Goal: Task Accomplishment & Management: Use online tool/utility

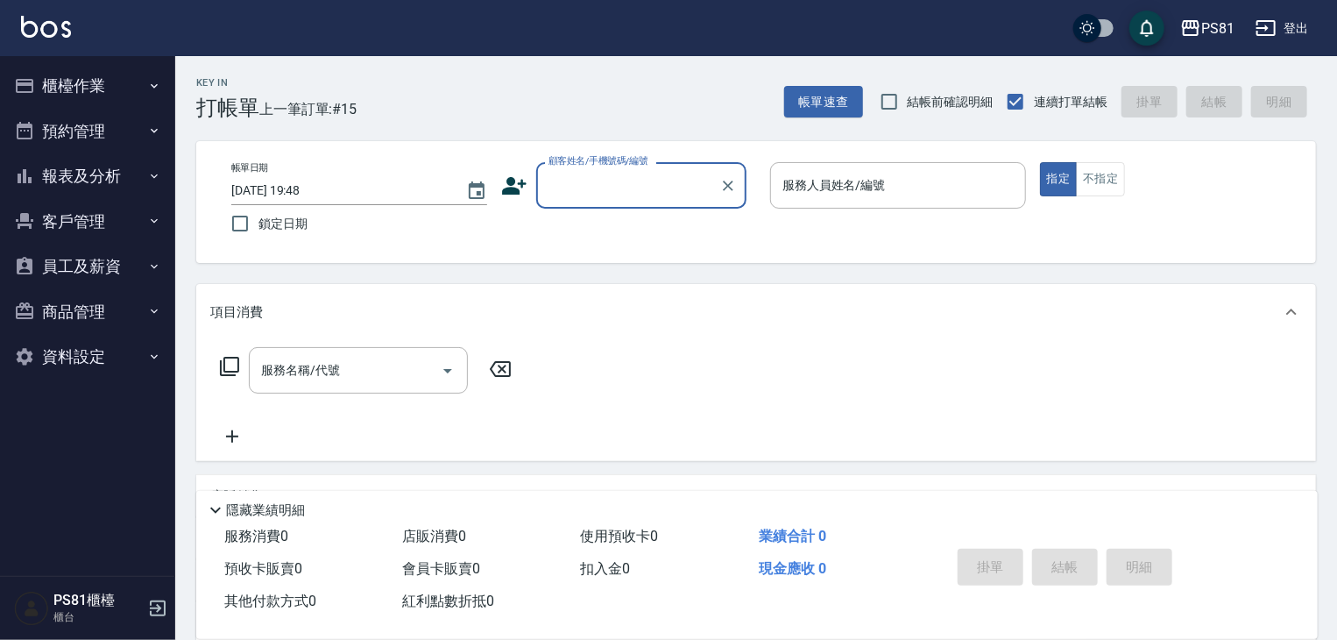
click at [97, 101] on button "櫃檯作業" at bounding box center [87, 86] width 161 height 46
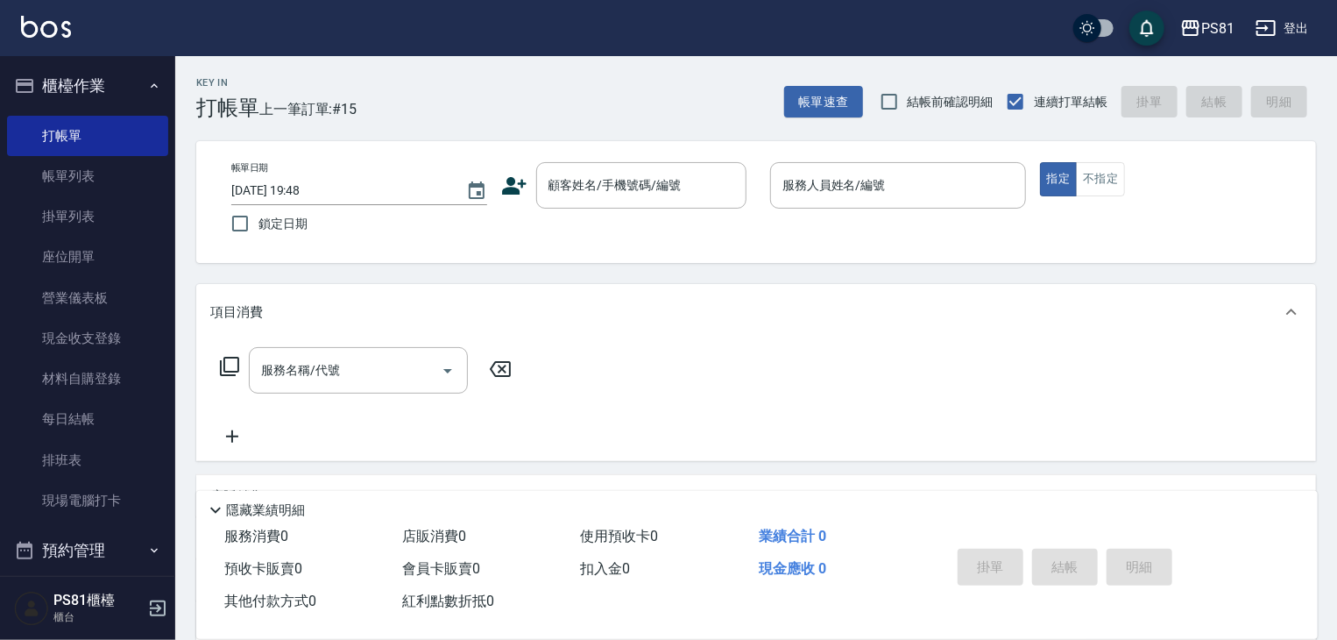
scroll to position [244, 0]
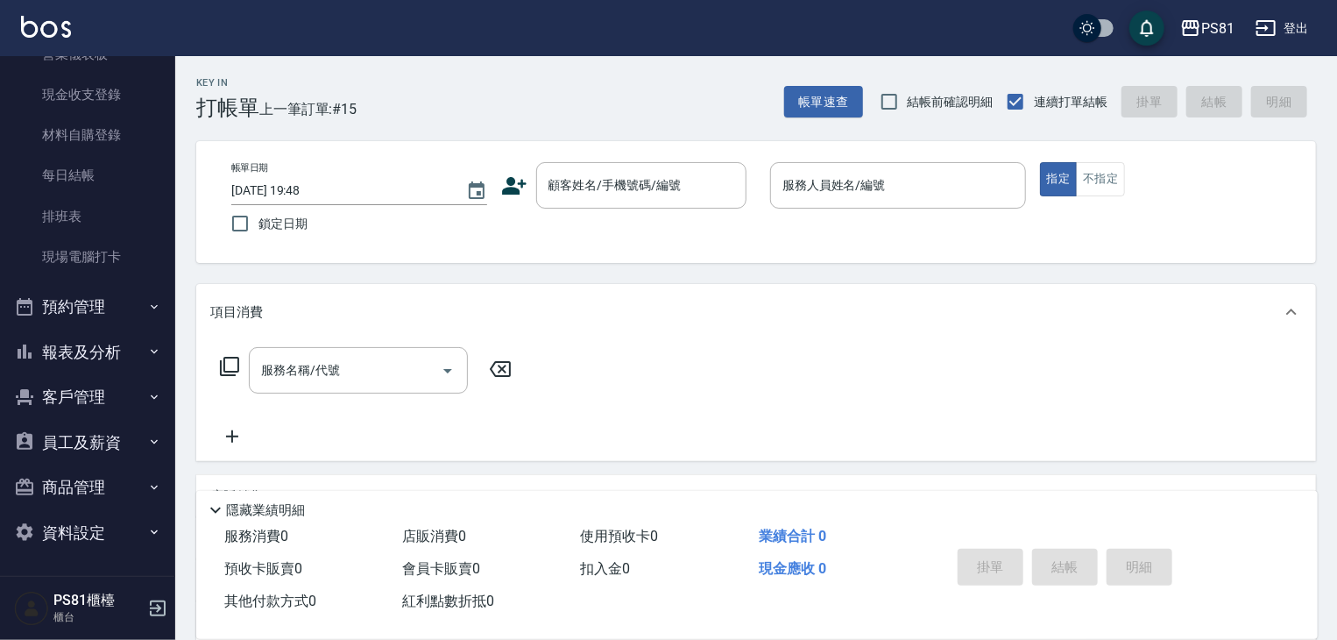
click at [122, 346] on button "報表及分析" at bounding box center [87, 352] width 161 height 46
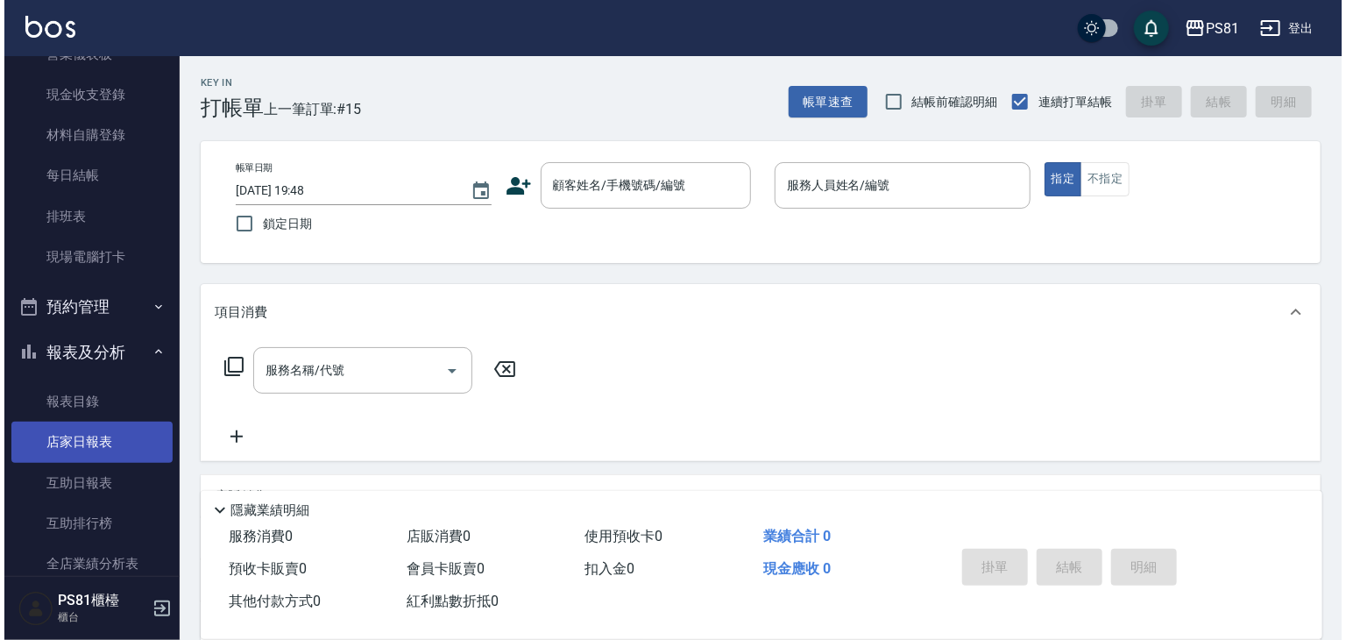
scroll to position [419, 0]
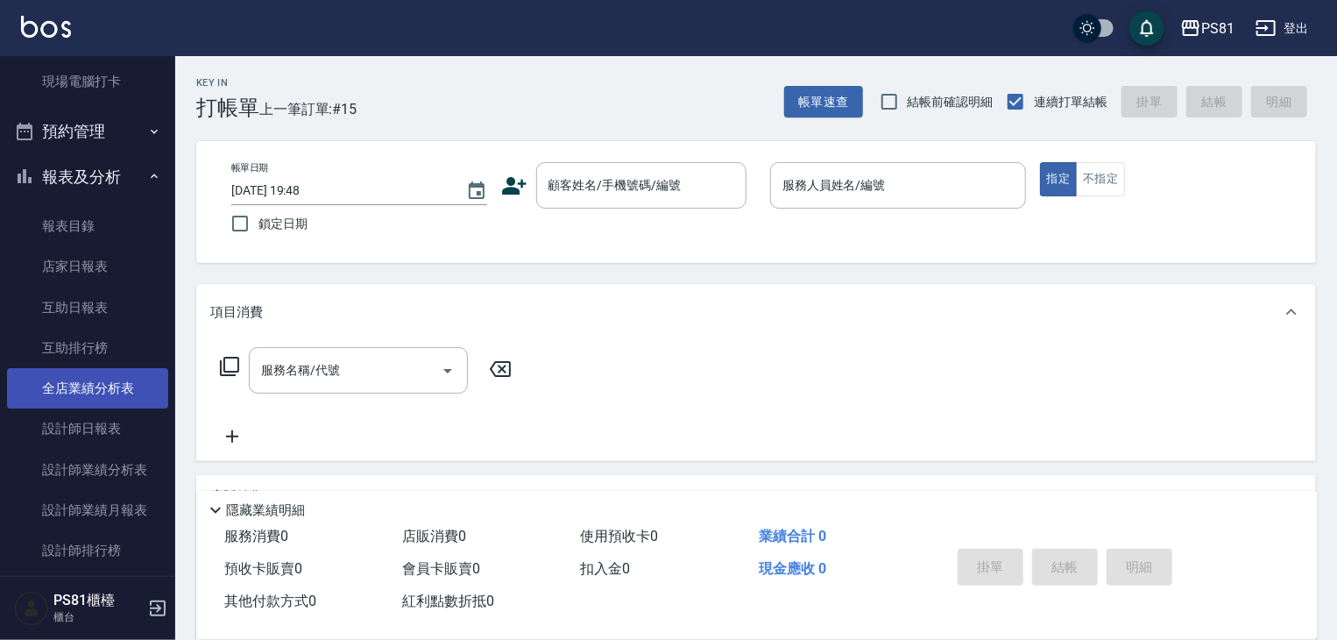
click at [135, 379] on link "全店業績分析表" at bounding box center [87, 388] width 161 height 40
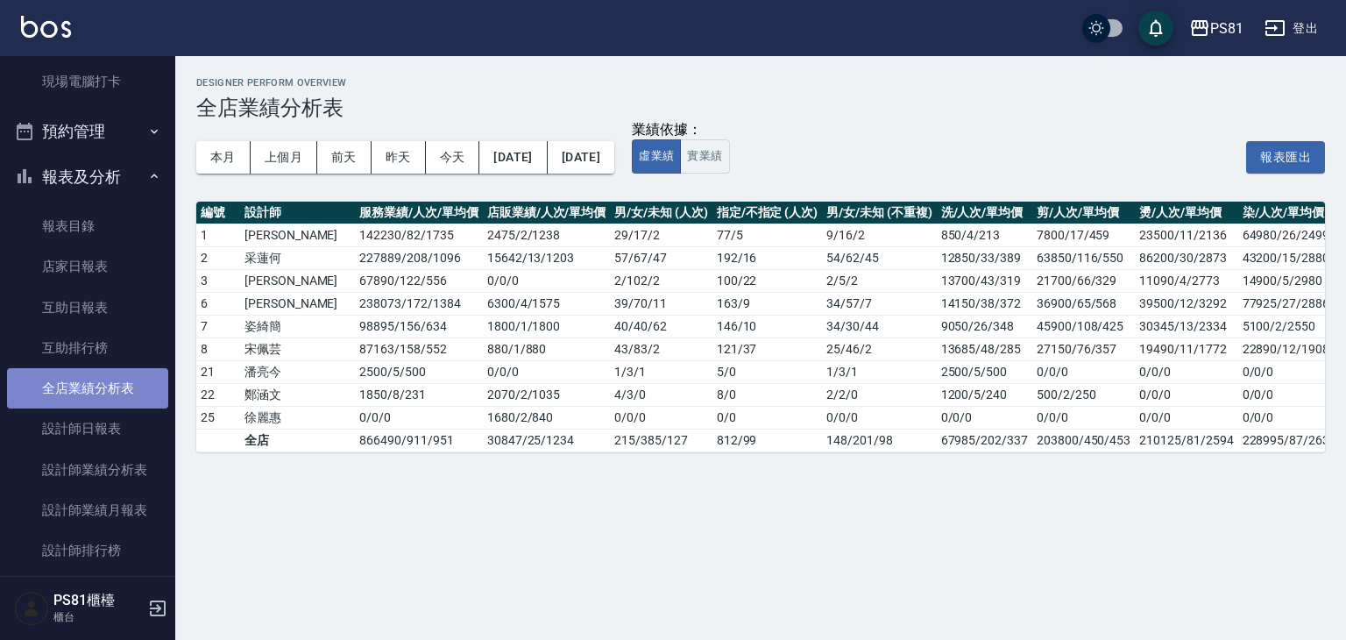
click at [88, 397] on link "全店業績分析表" at bounding box center [87, 388] width 161 height 40
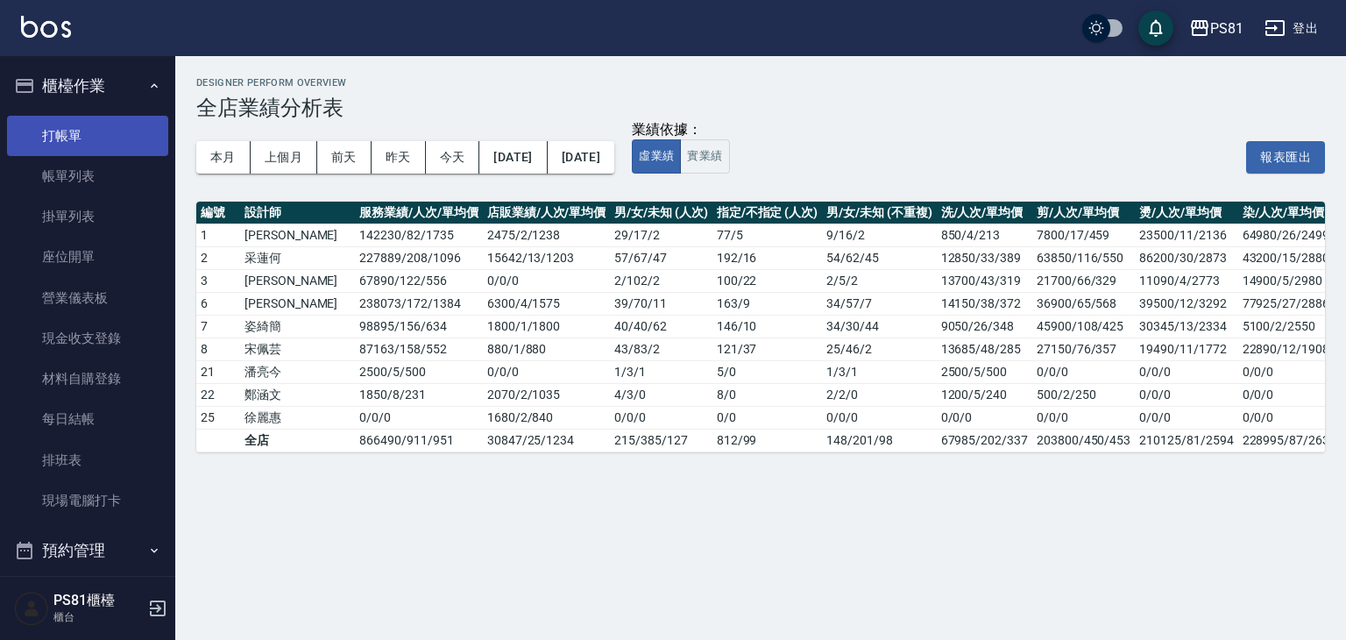
click at [77, 131] on link "打帳單" at bounding box center [87, 136] width 161 height 40
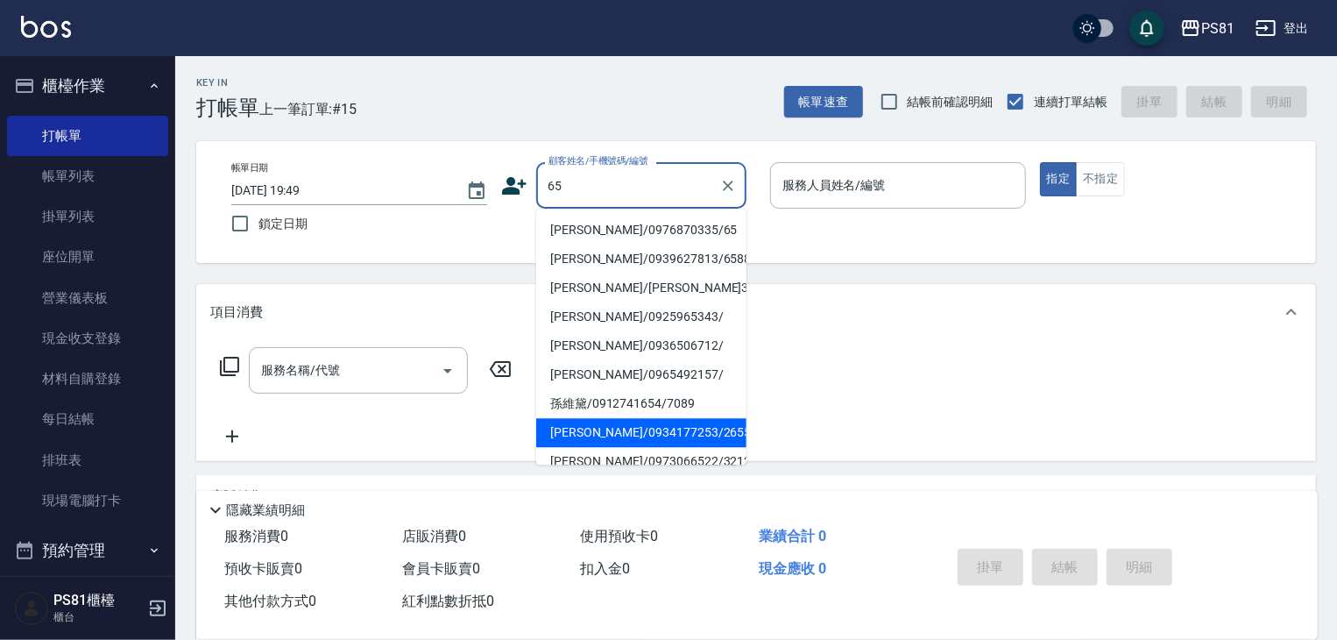
click at [662, 406] on li "孫維黛/0912741654/7089" at bounding box center [641, 403] width 210 height 29
type input "孫維黛/0912741654/7089"
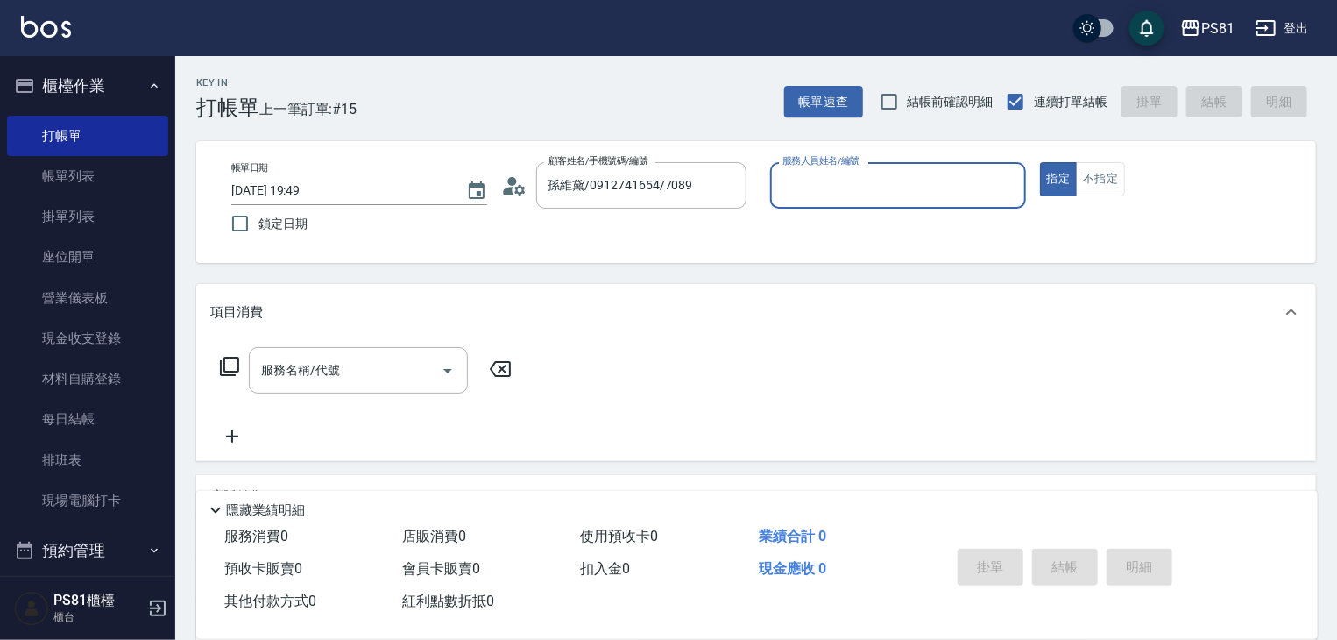
type input "采蓮-2"
click at [628, 170] on div "[PERSON_NAME]/0912741654/7089 顧客姓名/手機號碼/編號" at bounding box center [641, 185] width 210 height 46
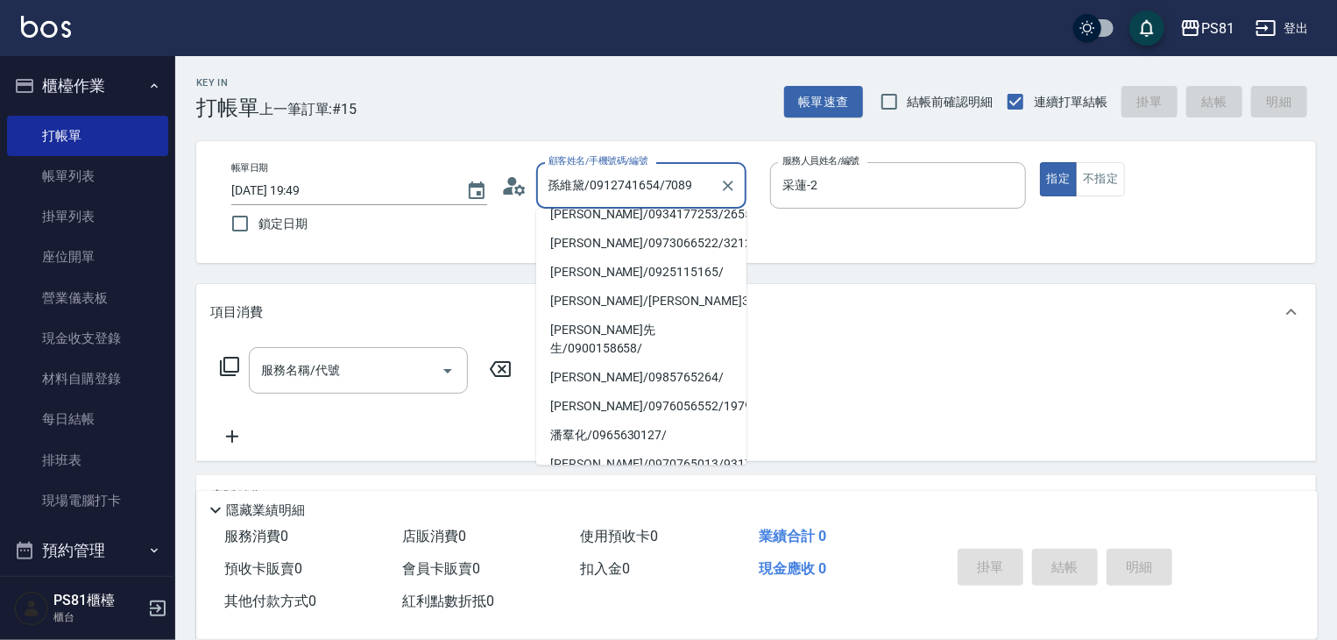
scroll to position [336, 0]
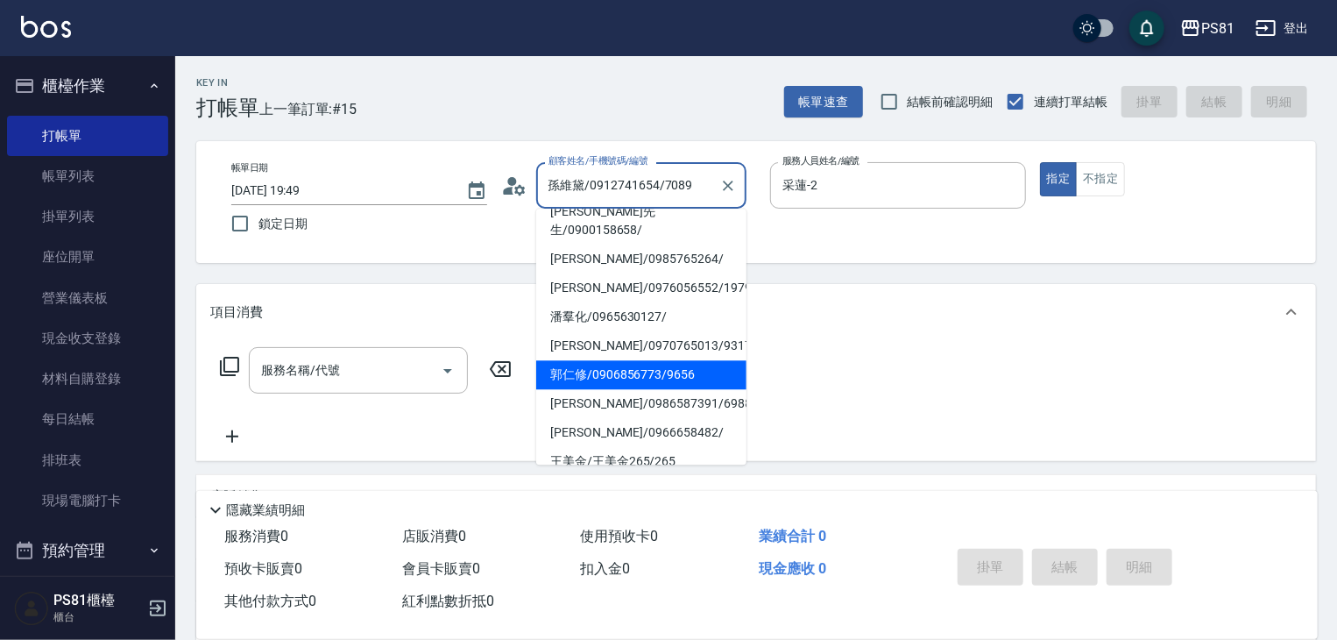
click at [632, 389] on li "[PERSON_NAME]/0986587391/6988" at bounding box center [641, 403] width 210 height 29
type input "[PERSON_NAME]/0986587391/6988"
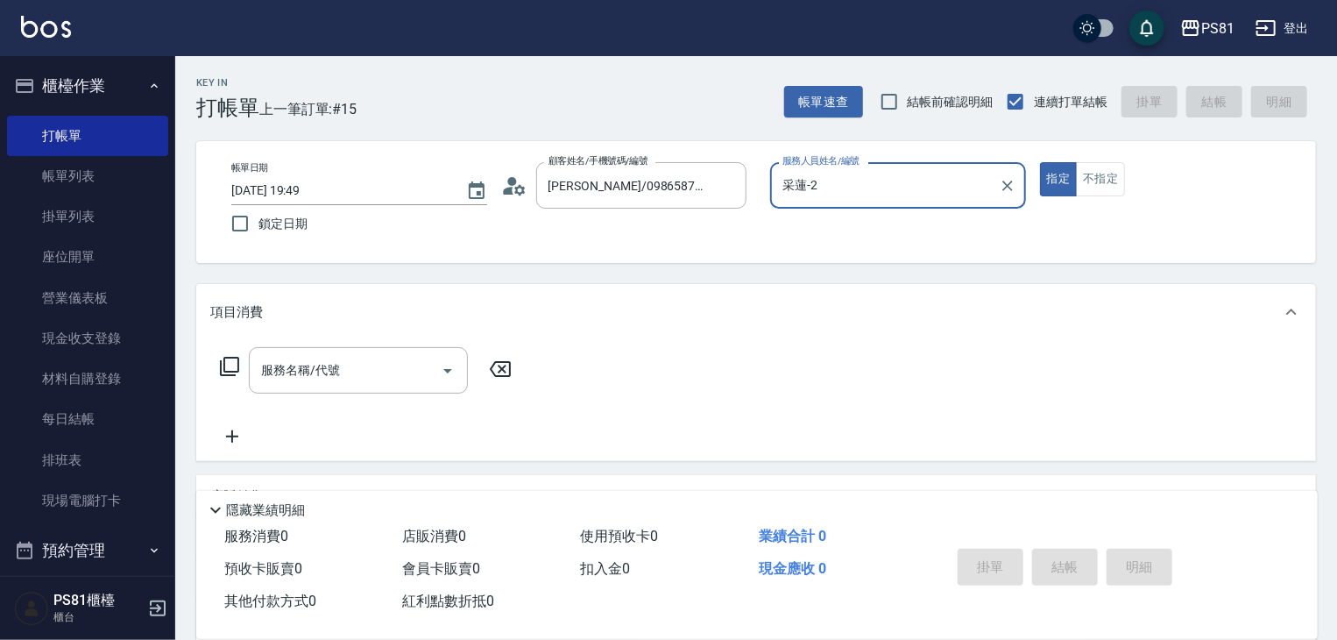
click at [863, 175] on input "采蓮-2" at bounding box center [885, 185] width 214 height 31
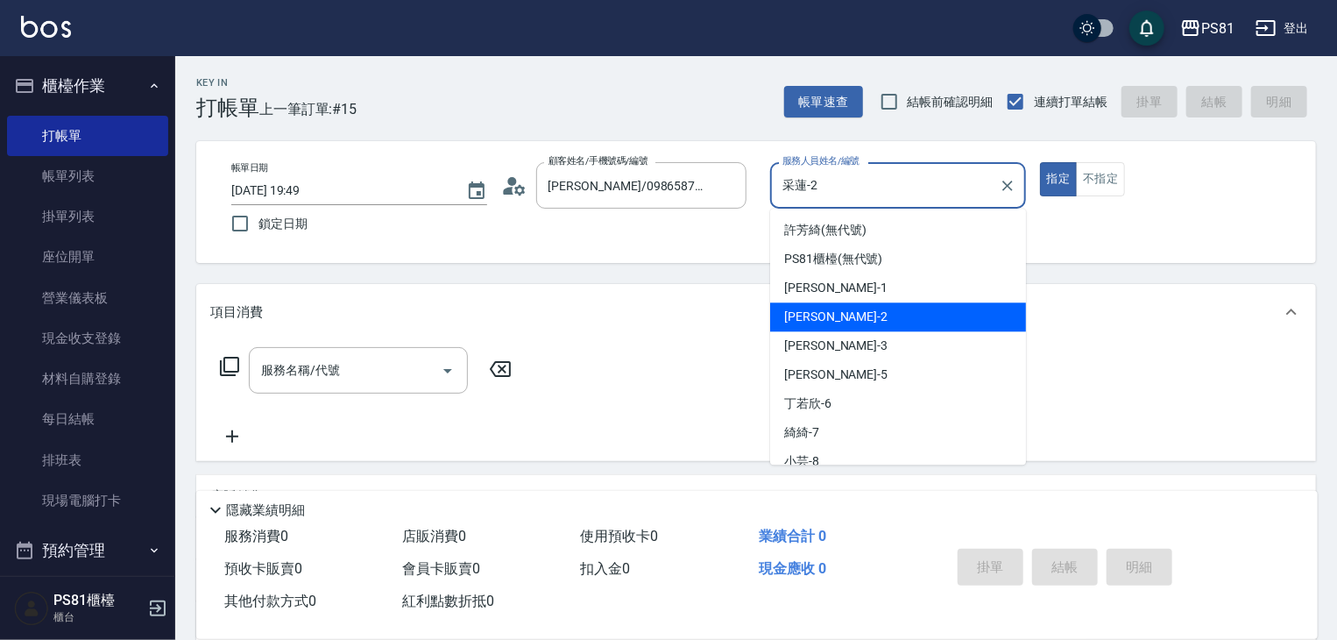
click at [862, 175] on input "采蓮-2" at bounding box center [885, 185] width 214 height 31
click at [861, 175] on input "采蓮-2" at bounding box center [885, 185] width 214 height 31
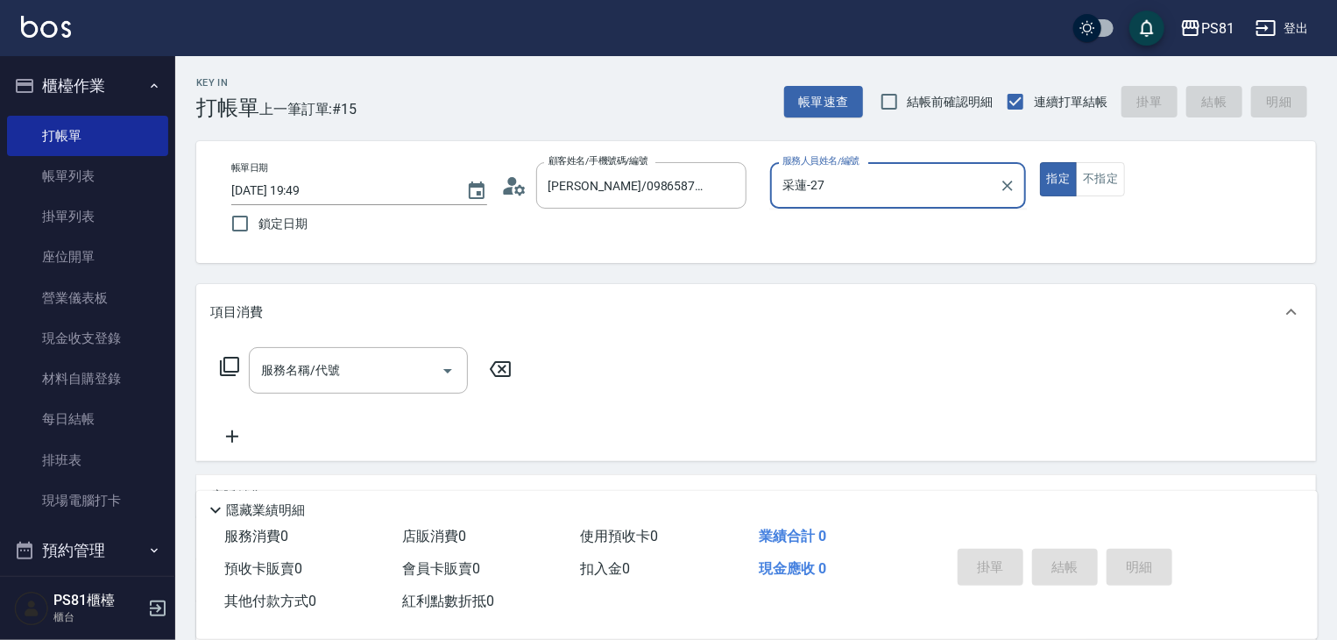
click at [825, 185] on input "采蓮-27" at bounding box center [885, 185] width 214 height 31
click at [830, 217] on div "綺綺 -7" at bounding box center [898, 230] width 256 height 29
type input "綺綺-7"
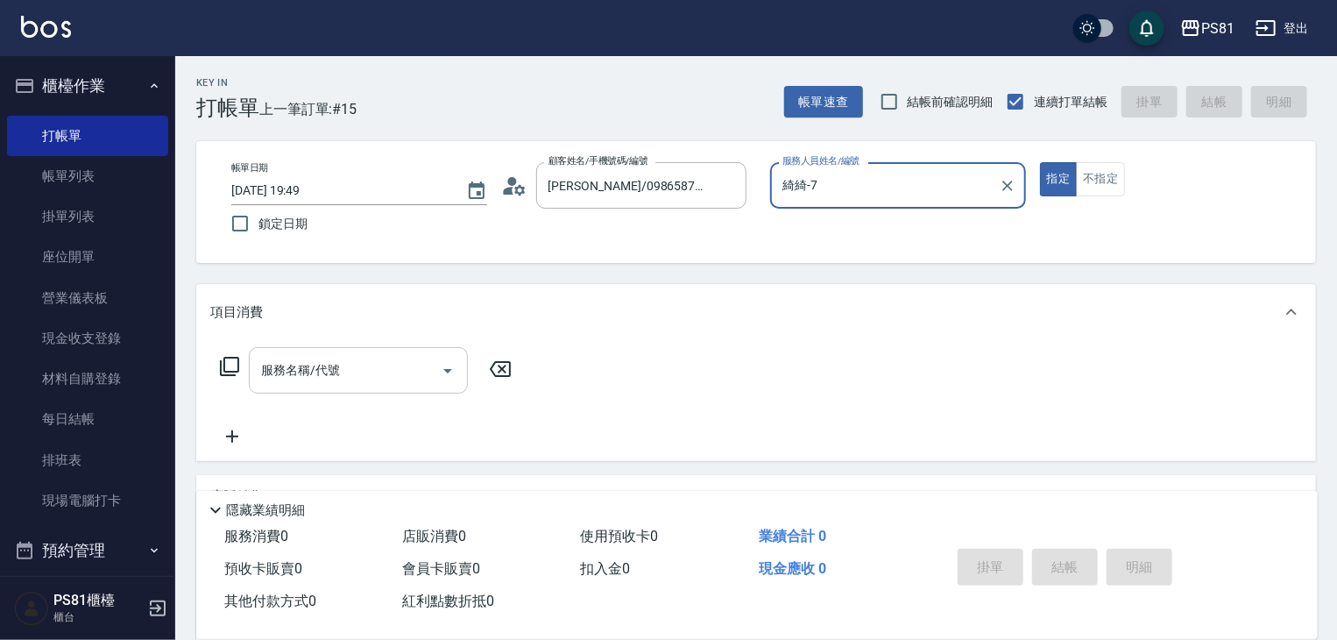
click at [424, 358] on input "服務名稱/代號" at bounding box center [345, 370] width 177 height 31
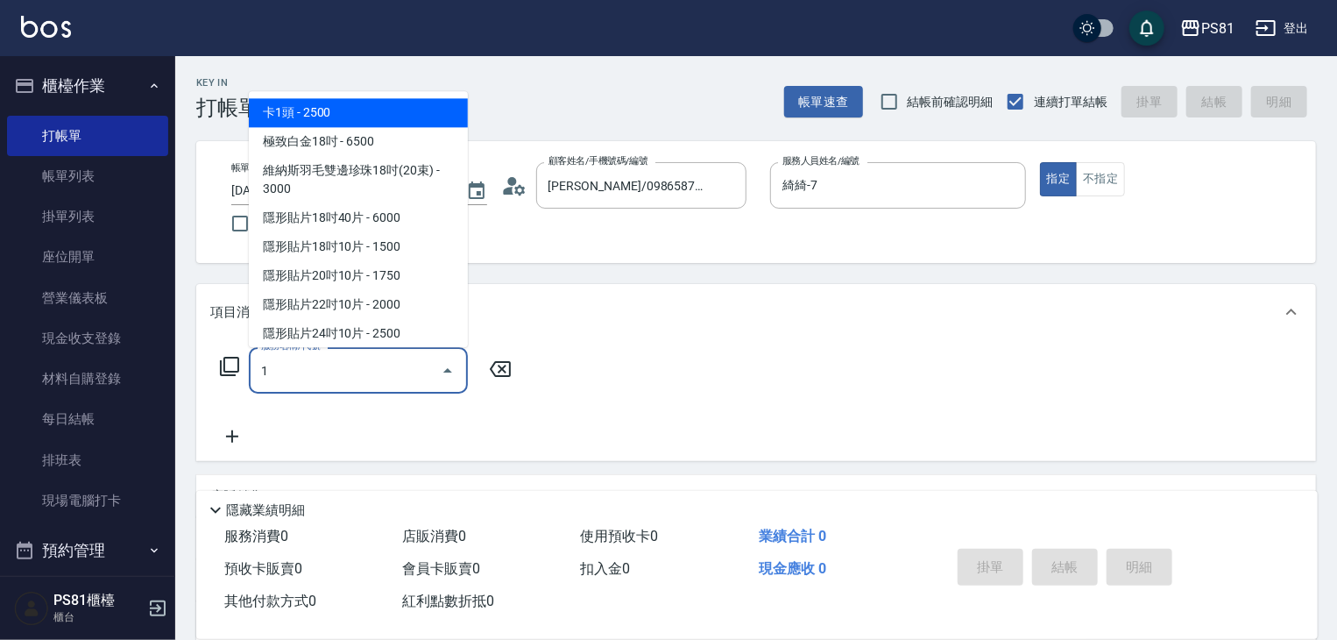
click at [343, 366] on input "1" at bounding box center [345, 370] width 177 height 31
click at [349, 366] on input "1" at bounding box center [345, 370] width 177 height 31
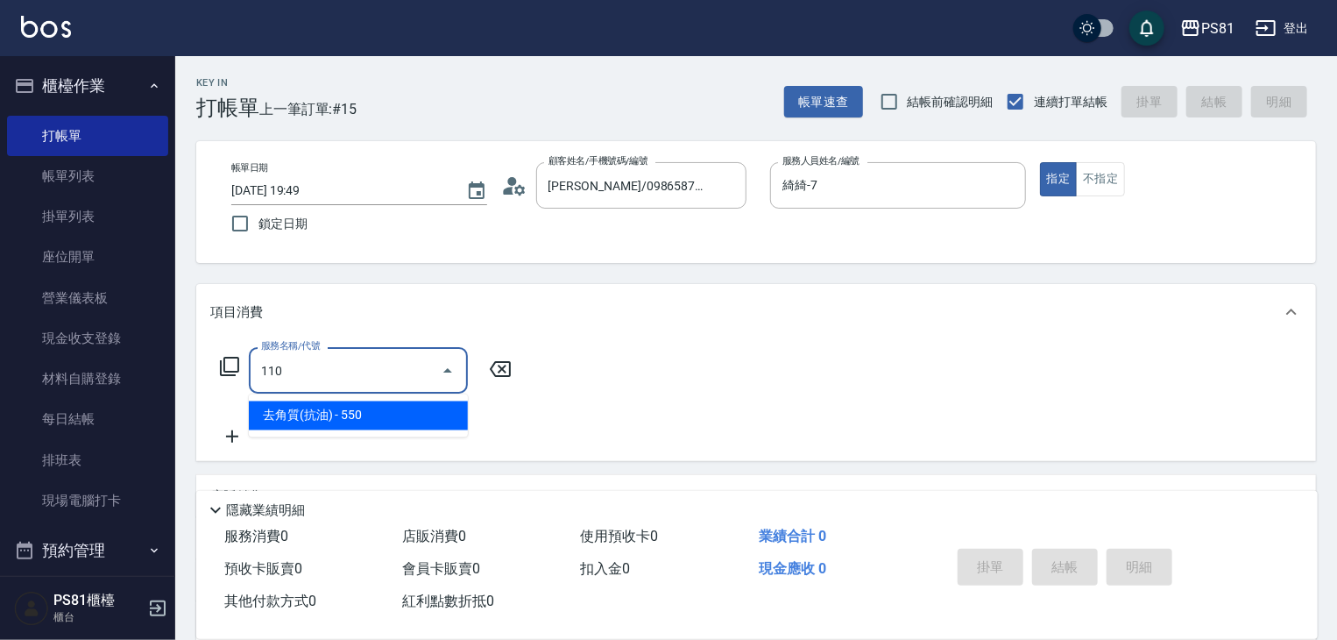
click at [357, 417] on span "去角質(抗油) - 550" at bounding box center [358, 415] width 219 height 29
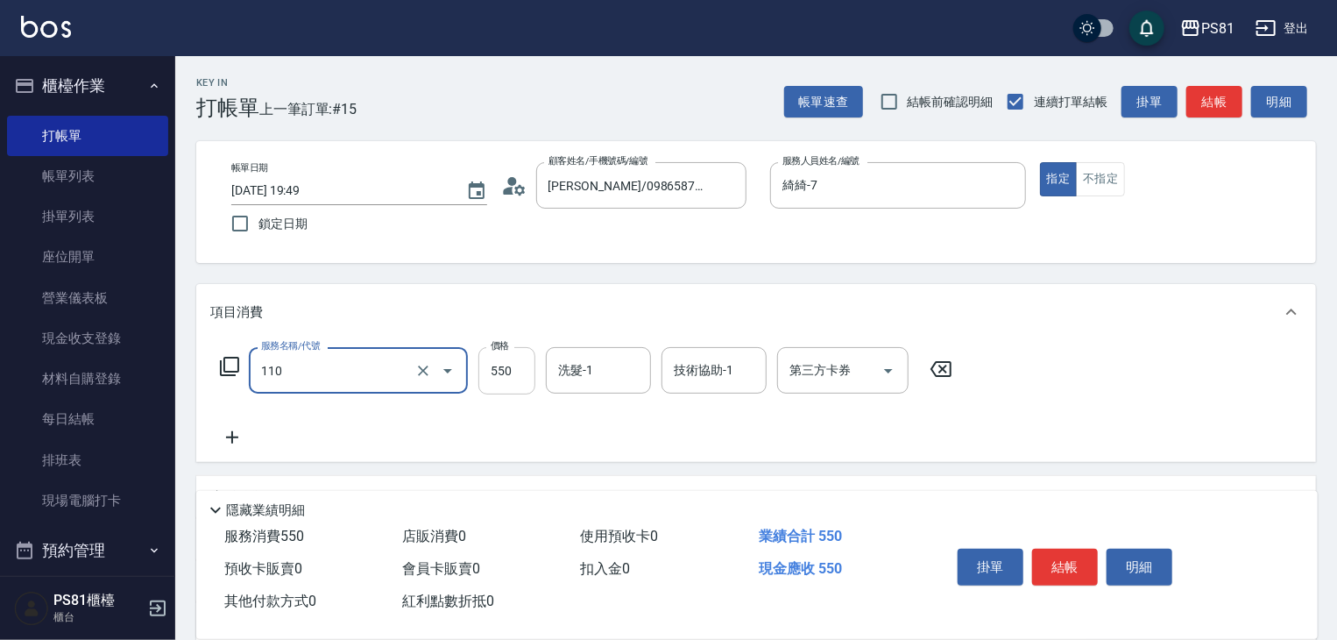
type input "去角質(抗油)(110)"
click at [480, 373] on input "550" at bounding box center [506, 370] width 57 height 47
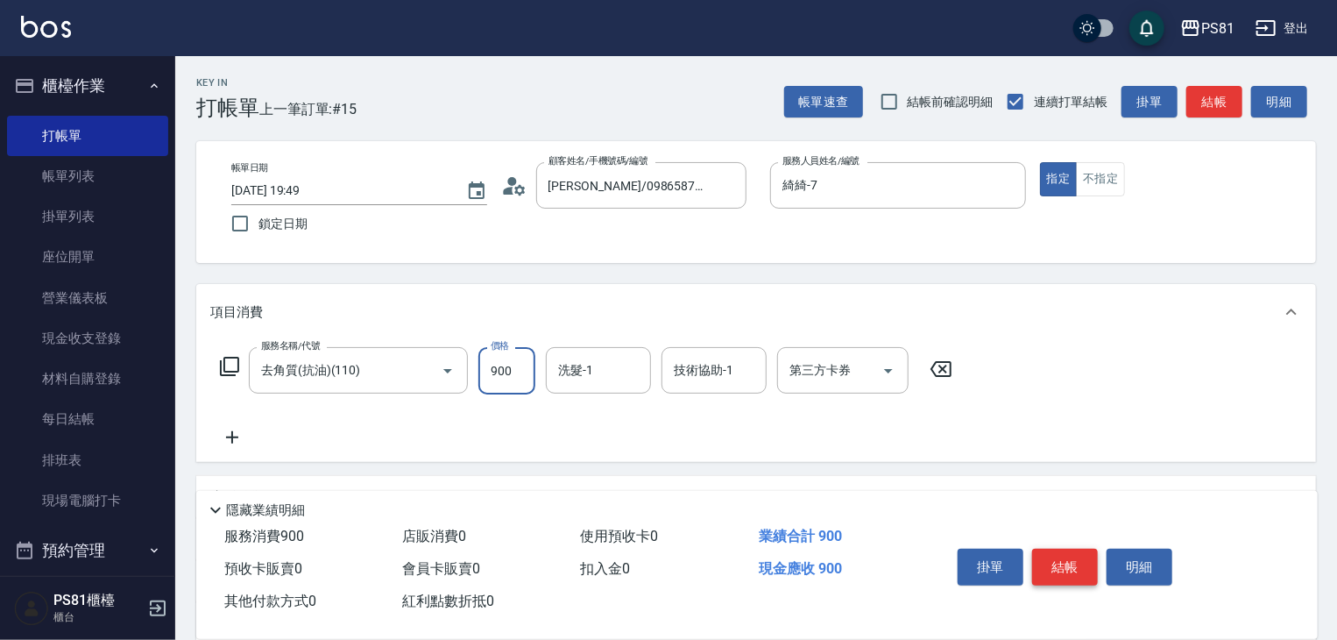
type input "900"
click at [1058, 562] on button "結帳" at bounding box center [1065, 567] width 66 height 37
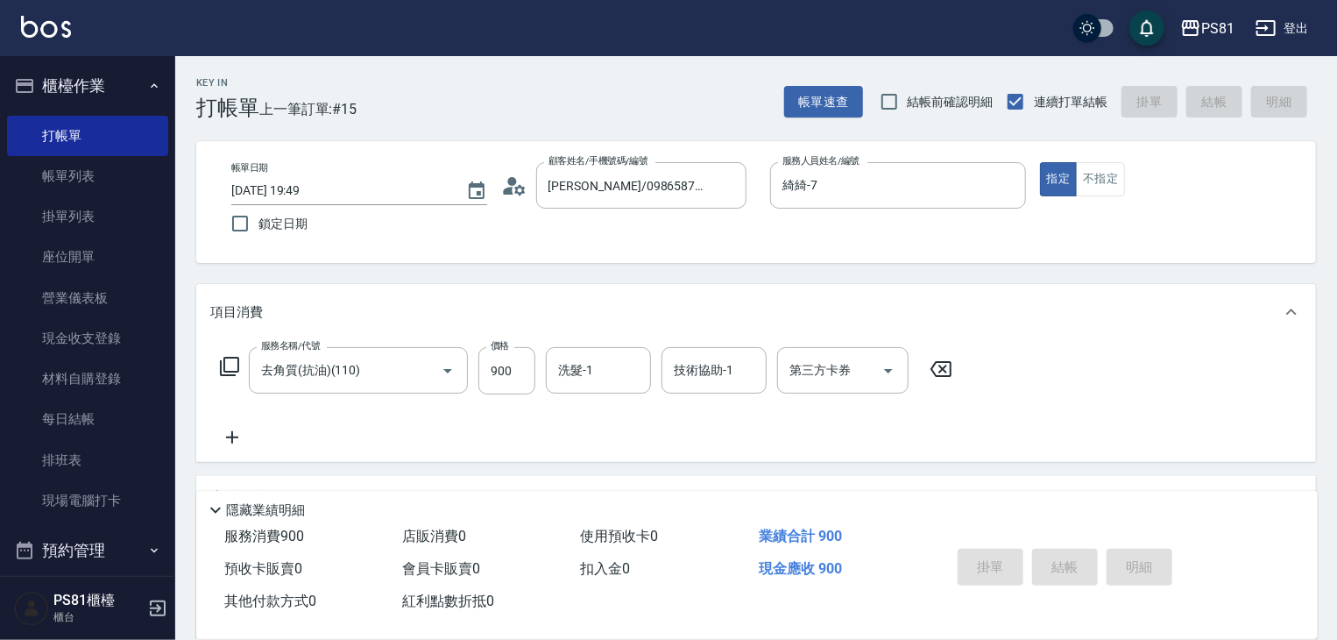
type input "[DATE] 19:57"
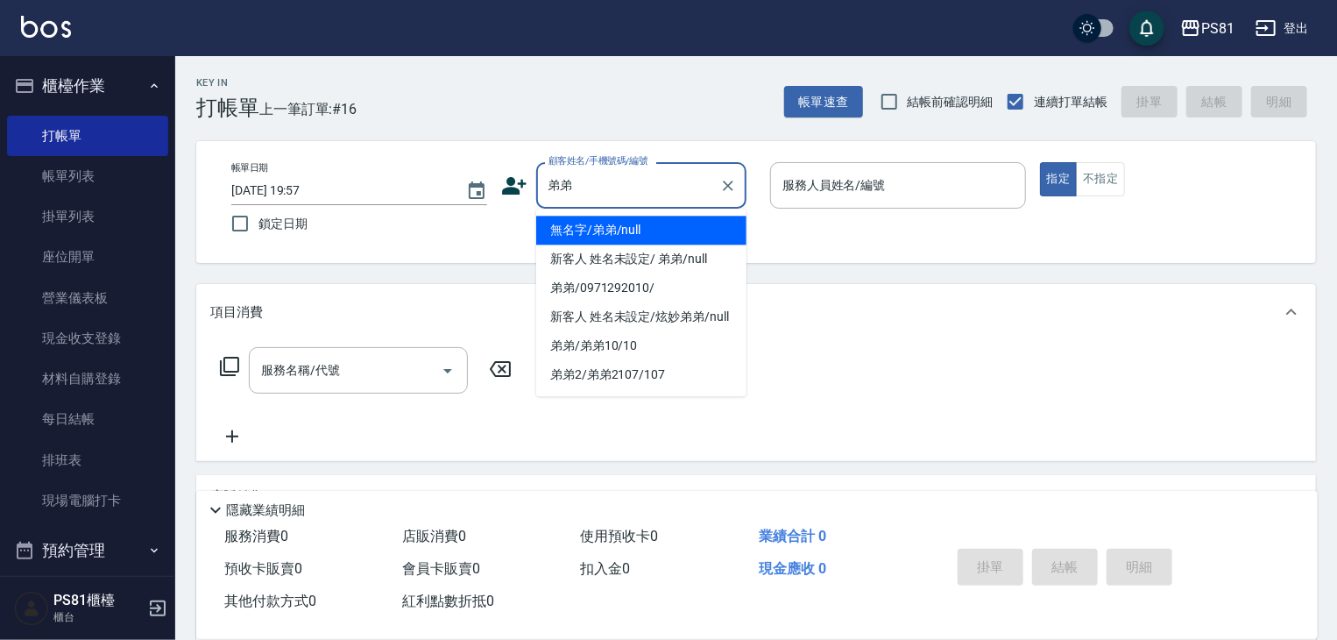
click at [658, 217] on li "無名字/弟弟/null" at bounding box center [641, 230] width 210 height 29
type input "無名字/弟弟/null"
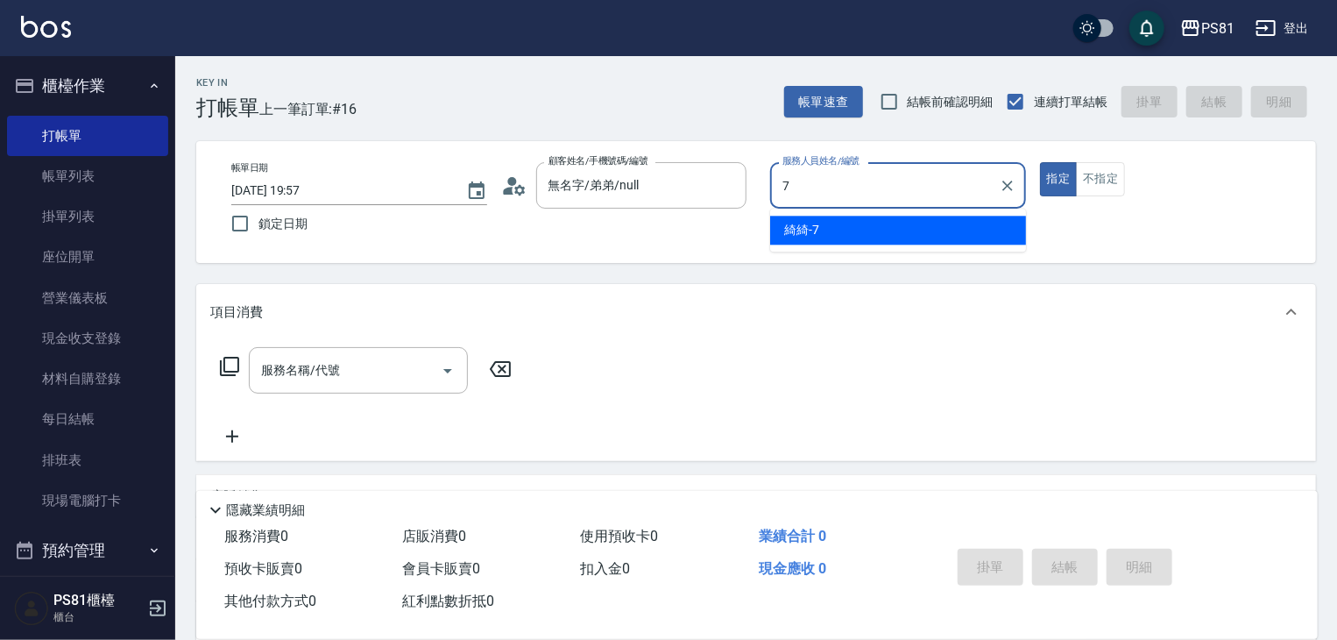
type input "綺綺-7"
type button "true"
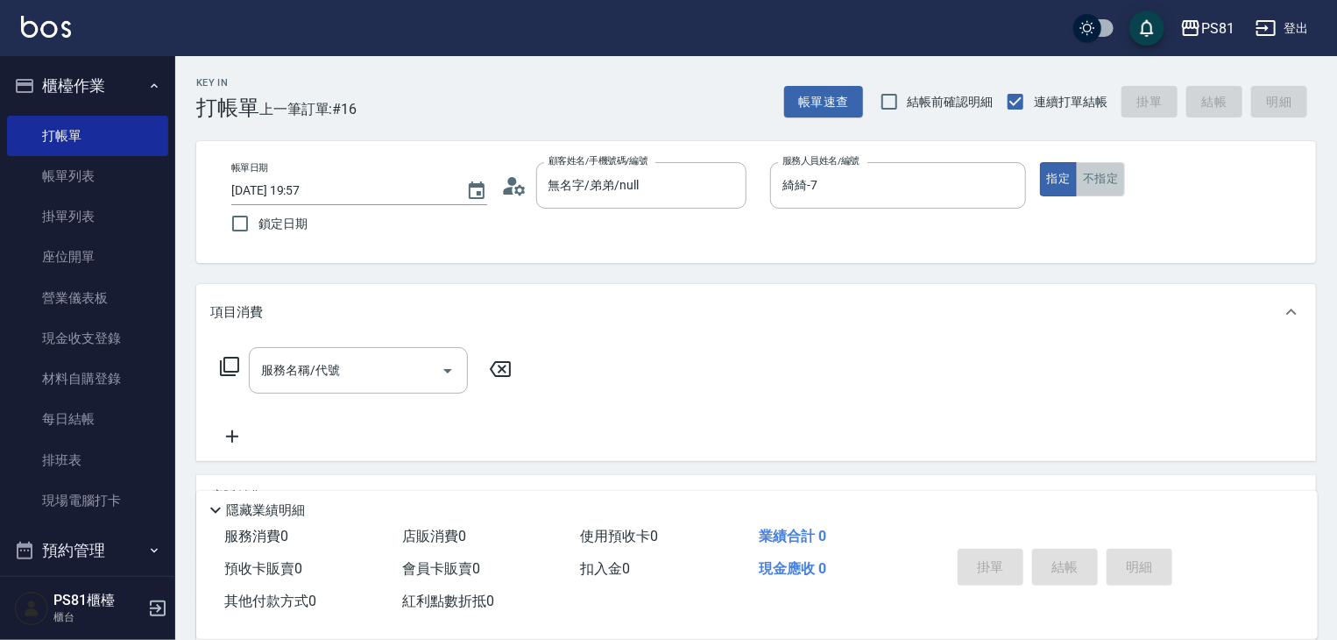
click at [1105, 193] on button "不指定" at bounding box center [1100, 179] width 49 height 34
drag, startPoint x: 356, startPoint y: 375, endPoint x: 401, endPoint y: 350, distance: 52.2
click at [361, 366] on input "服務名稱/代號" at bounding box center [345, 370] width 177 height 31
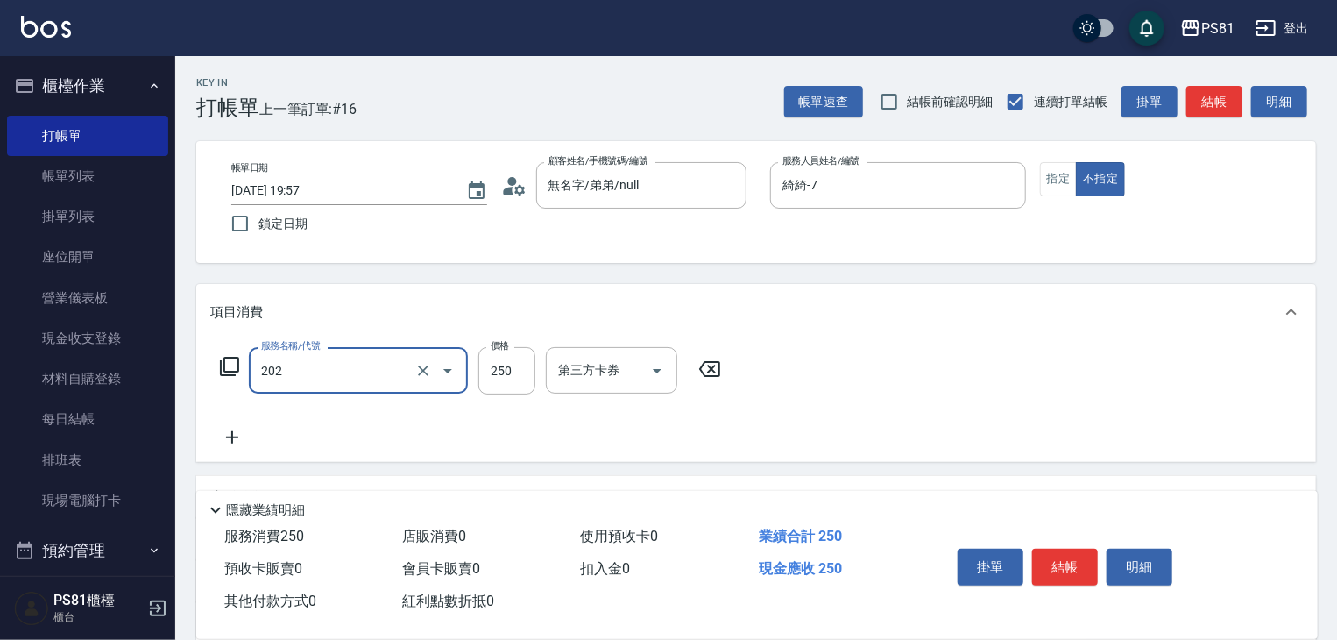
type input "單剪250(202)"
drag, startPoint x: 1051, startPoint y: 527, endPoint x: 1057, endPoint y: 544, distance: 17.5
click at [1051, 529] on div "掛單 結帳 明細" at bounding box center [1113, 568] width 367 height 97
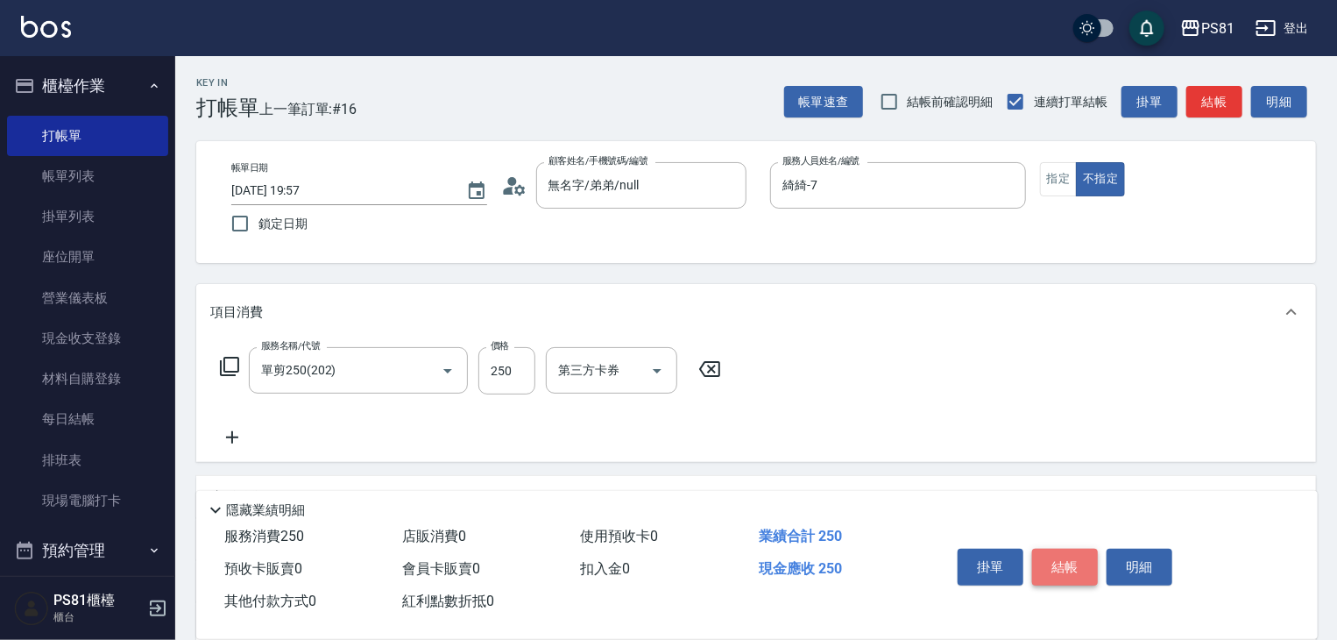
click at [1057, 549] on button "結帳" at bounding box center [1065, 567] width 66 height 37
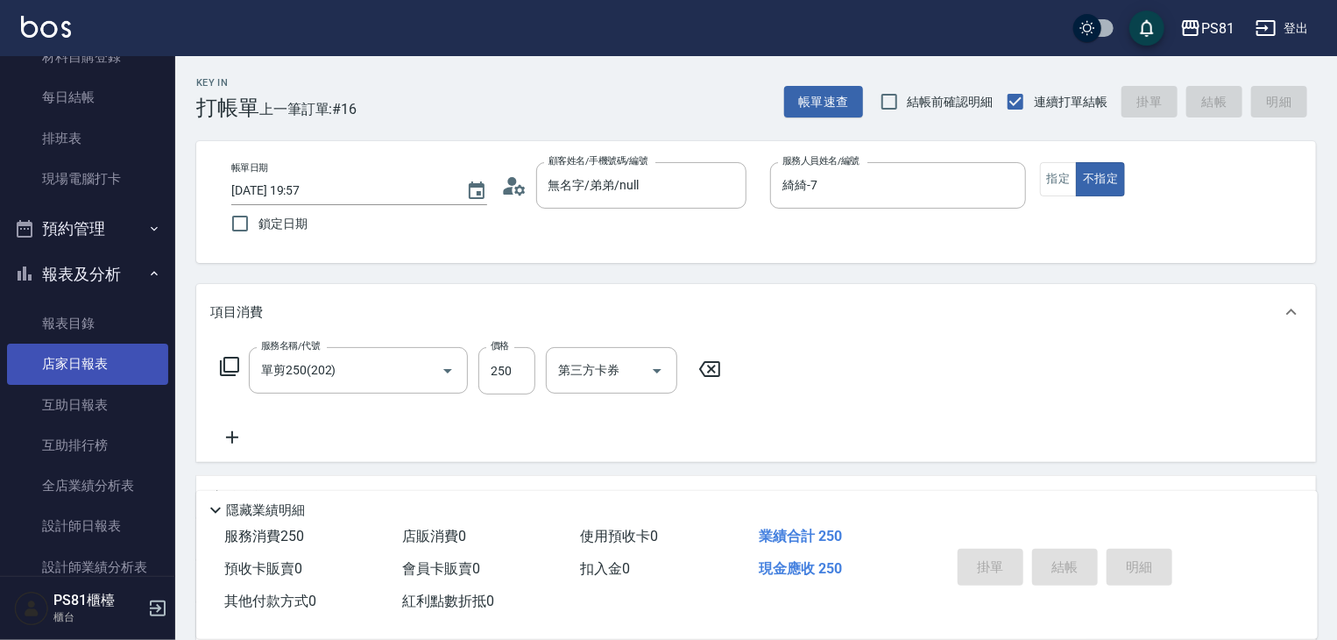
scroll to position [350, 0]
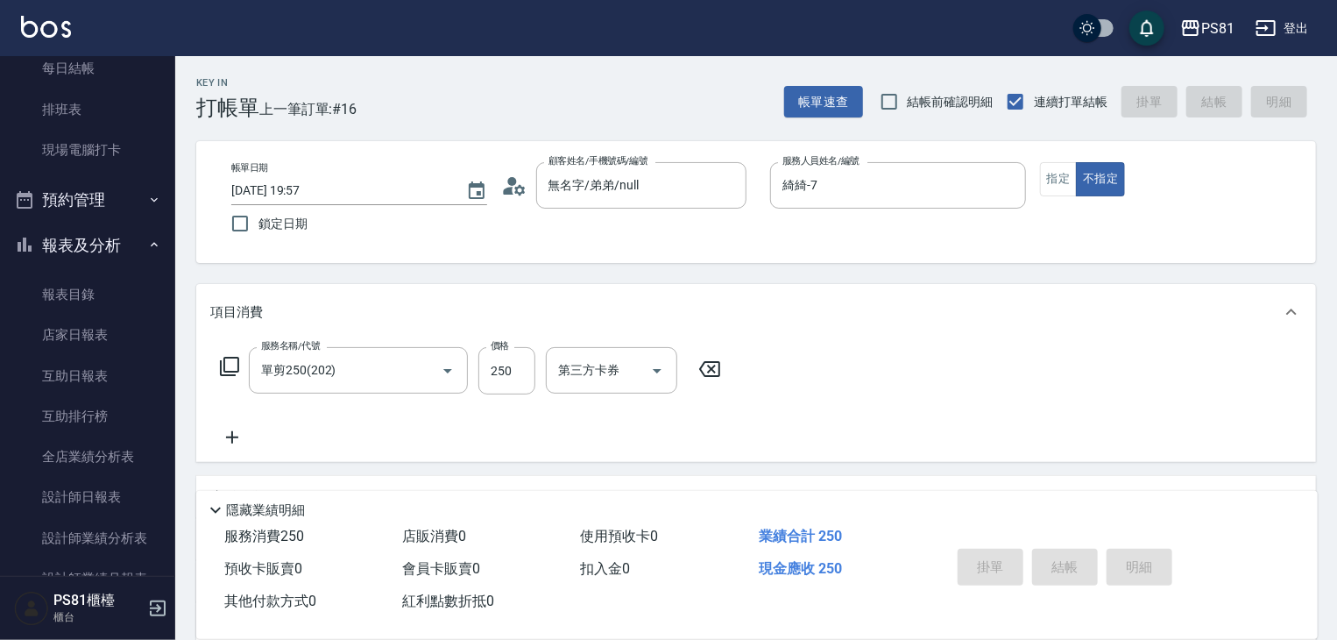
type input "[DATE] 20:14"
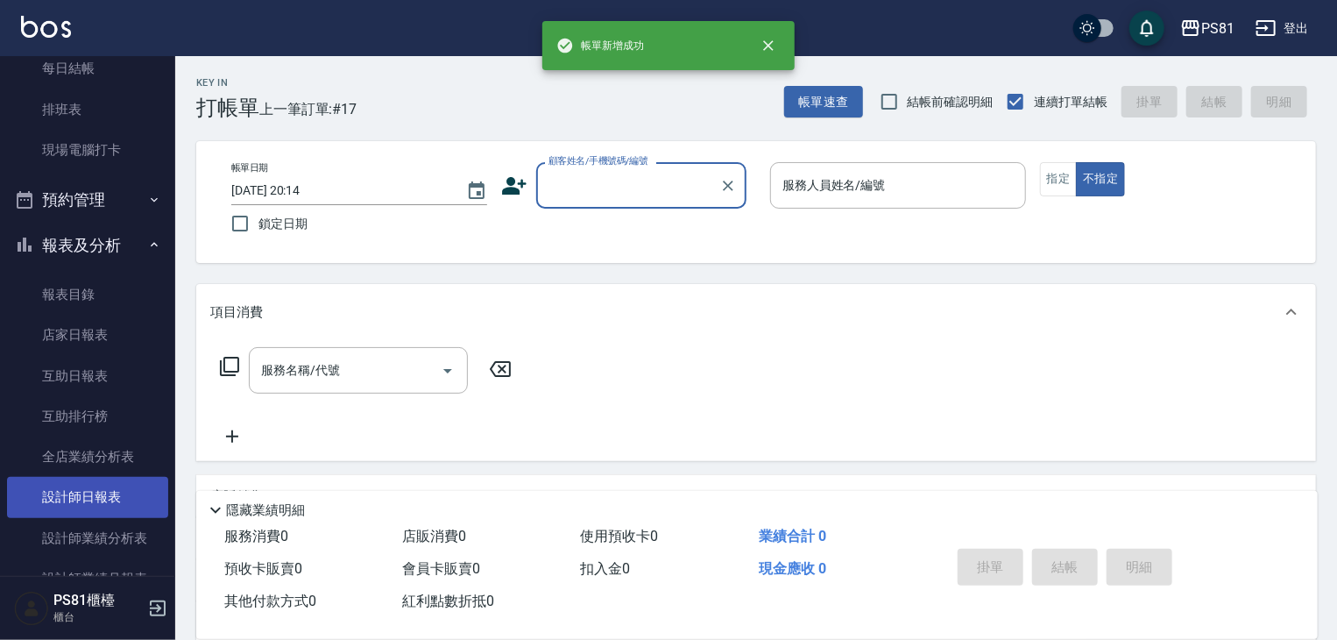
click at [130, 485] on link "設計師日報表" at bounding box center [87, 497] width 161 height 40
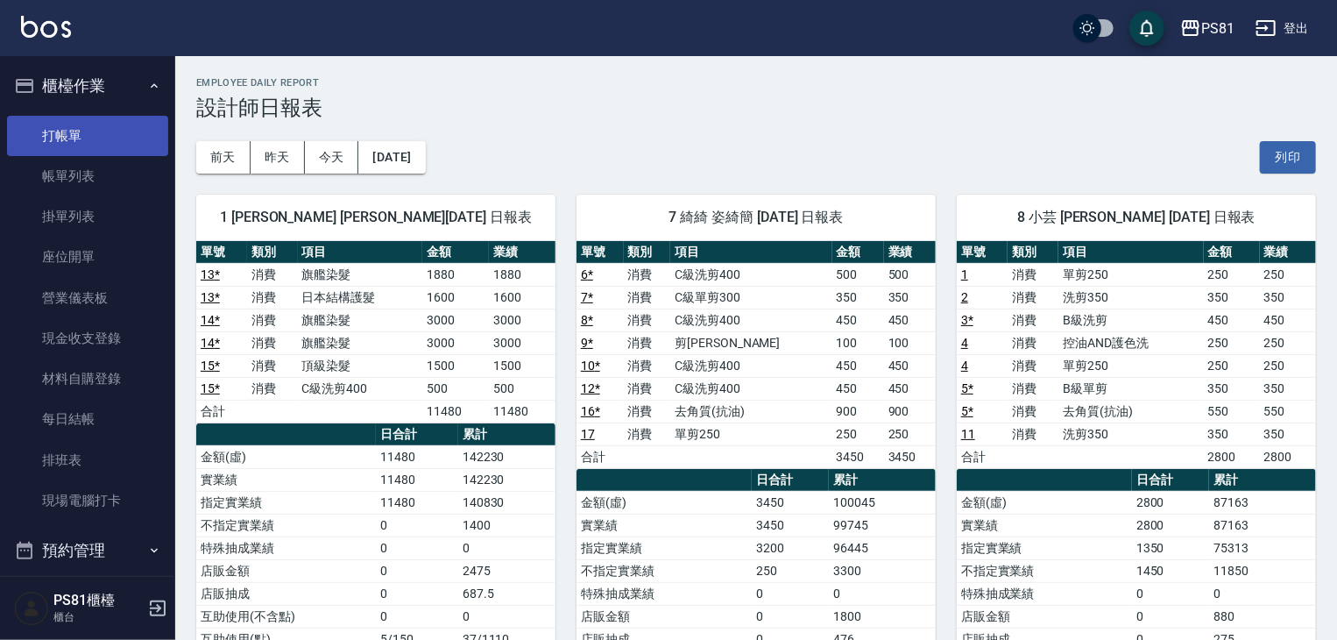
click at [113, 145] on link "打帳單" at bounding box center [87, 136] width 161 height 40
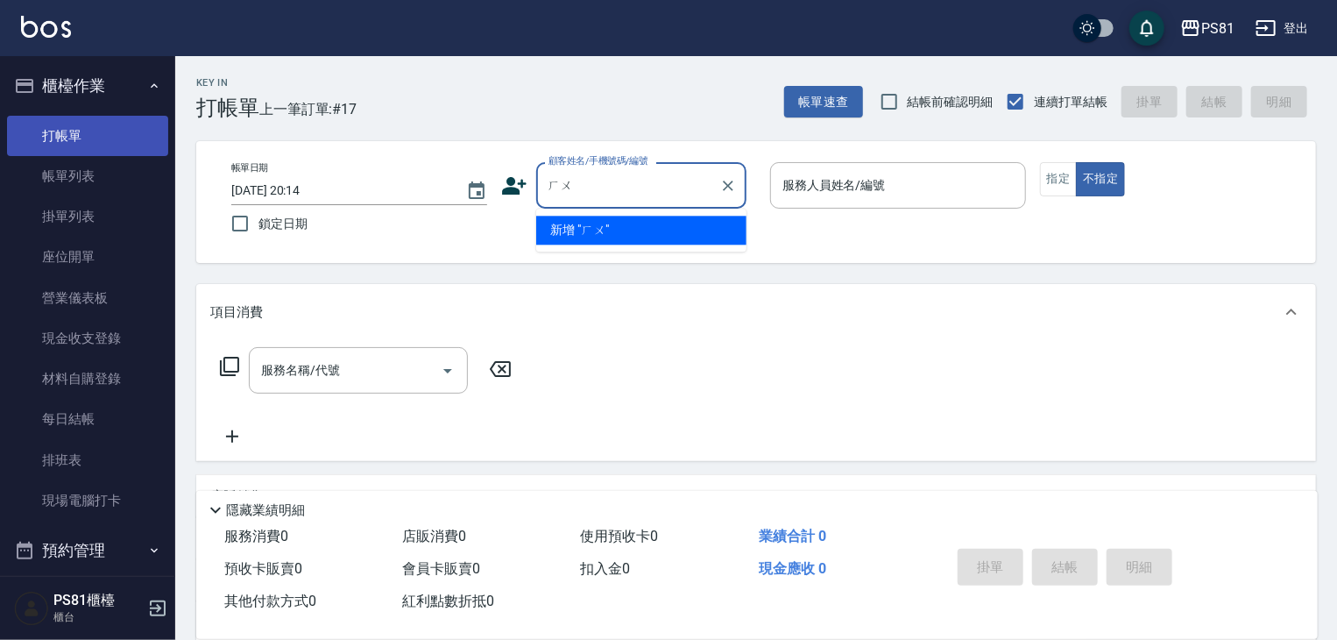
type input "ㄏ"
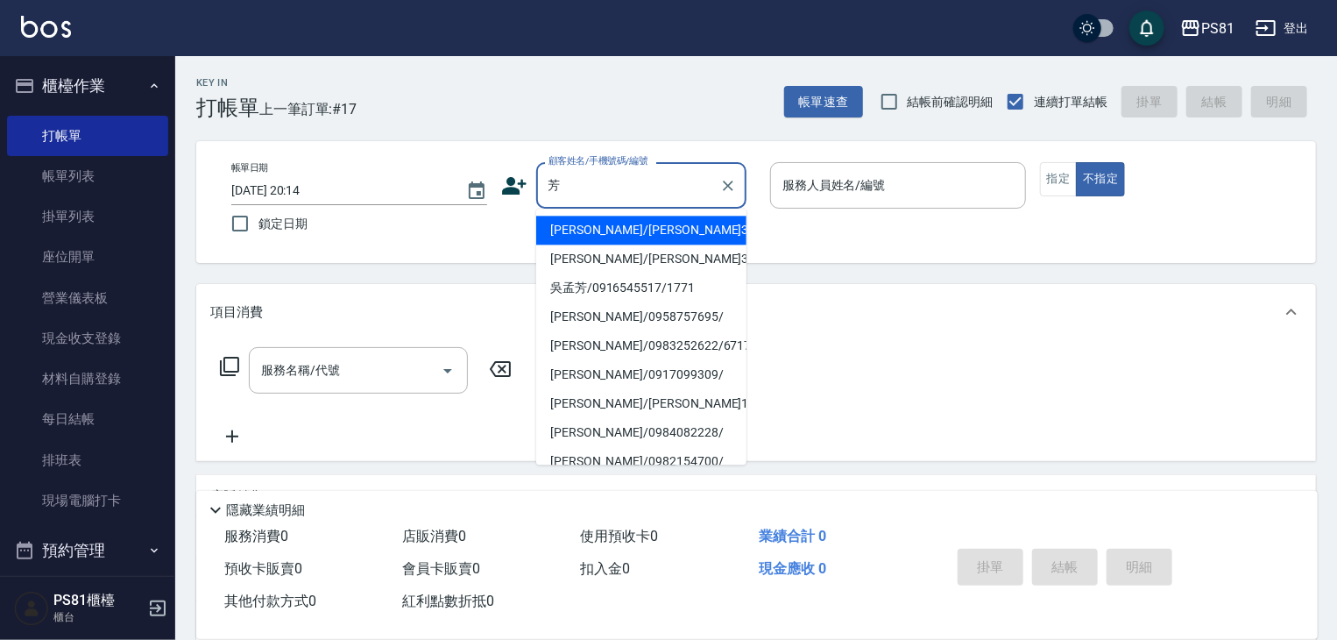
click at [687, 222] on li "[PERSON_NAME]/[PERSON_NAME]3656/3656" at bounding box center [641, 230] width 210 height 29
type input "[PERSON_NAME]/[PERSON_NAME]3656/3656"
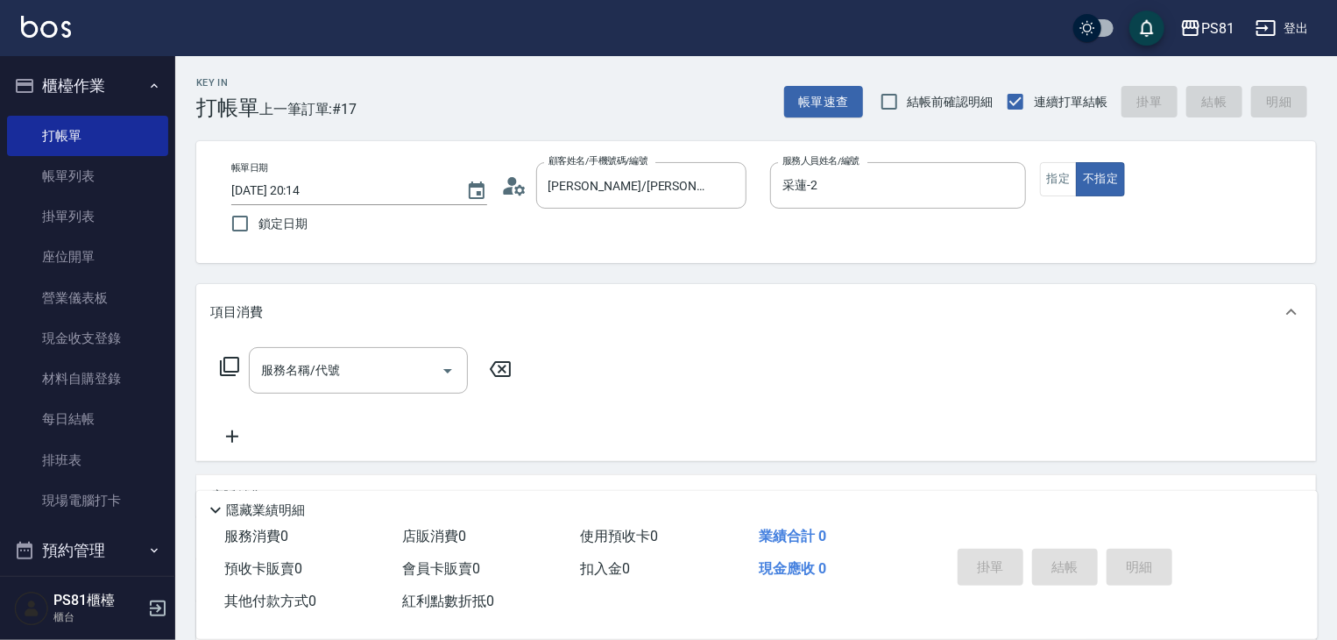
click at [936, 156] on div "帳單日期 [DATE] 20:14 鎖定日期 顧客姓名/手機號碼/編號 [PERSON_NAME]/[PERSON_NAME]3656/3656 顧客姓名/手…" at bounding box center [756, 202] width 1120 height 122
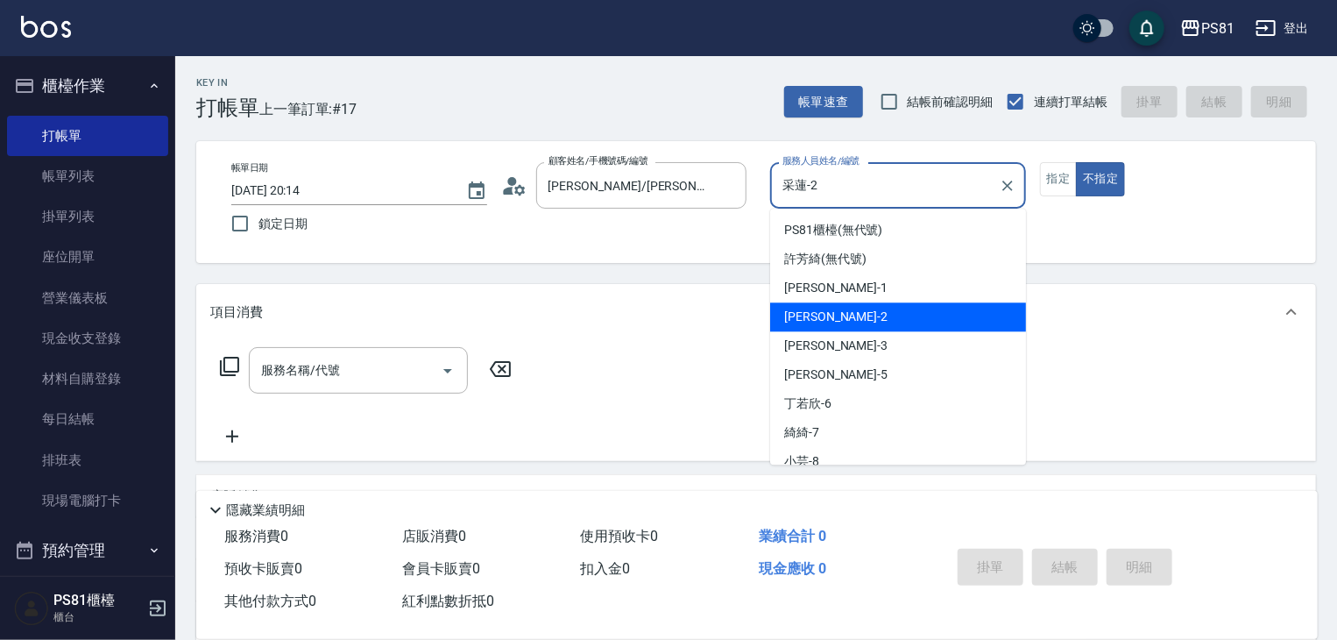
click at [943, 170] on input "采蓮-2" at bounding box center [885, 185] width 214 height 31
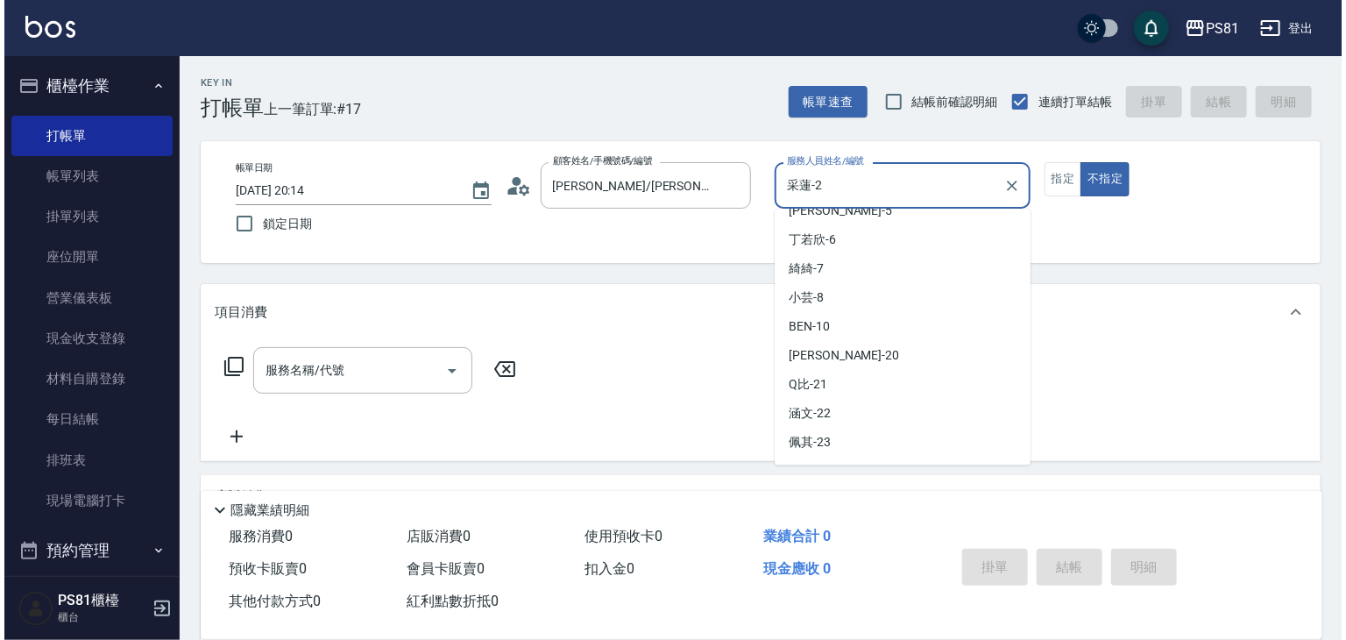
scroll to position [175, 0]
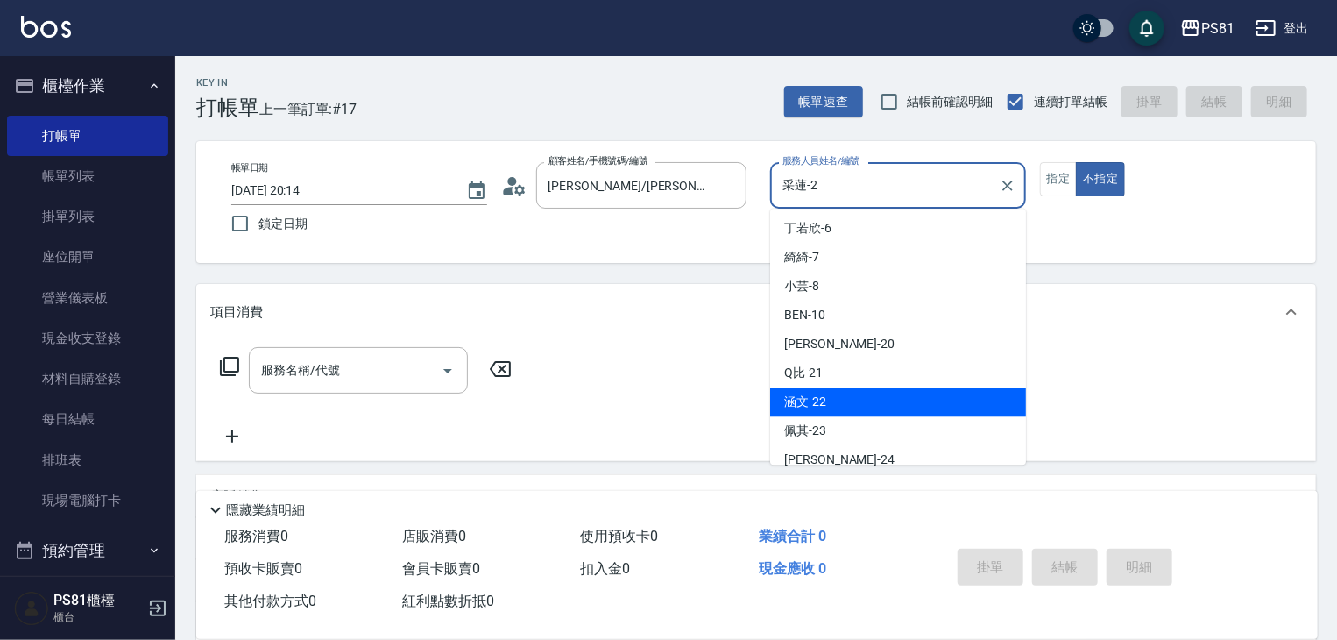
click at [916, 408] on div "涵文 -22" at bounding box center [898, 401] width 256 height 29
type input "涵文-22"
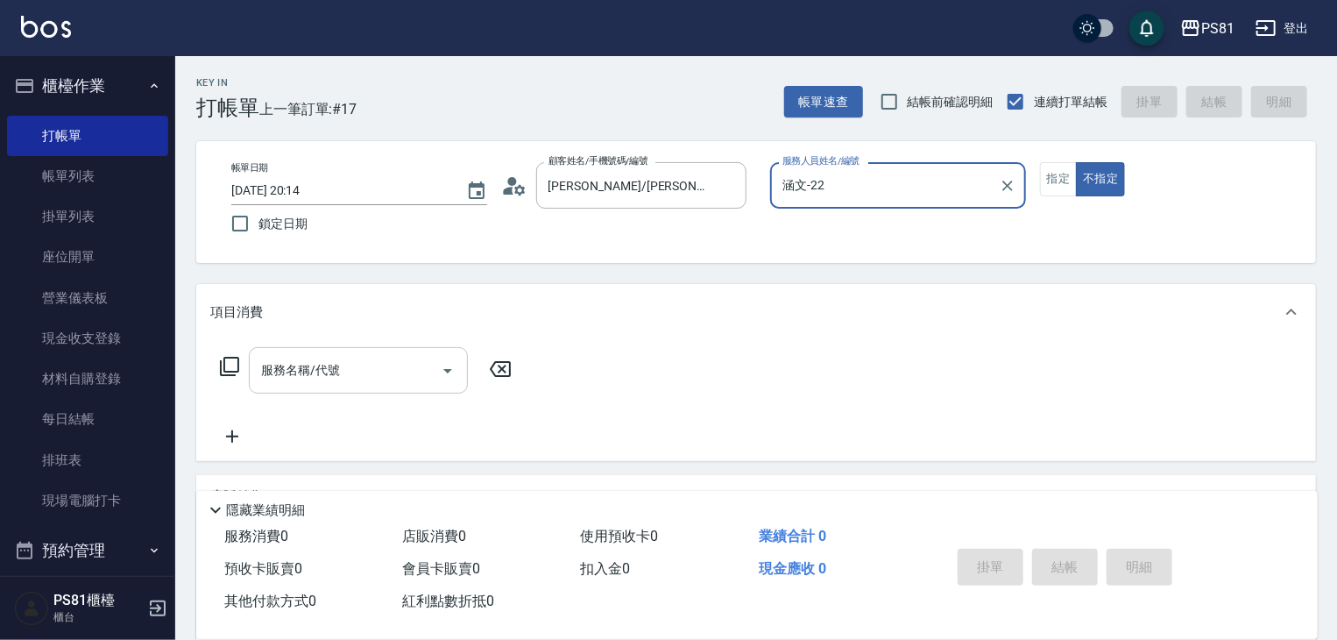
click at [305, 378] on input "服務名稱/代號" at bounding box center [345, 370] width 177 height 31
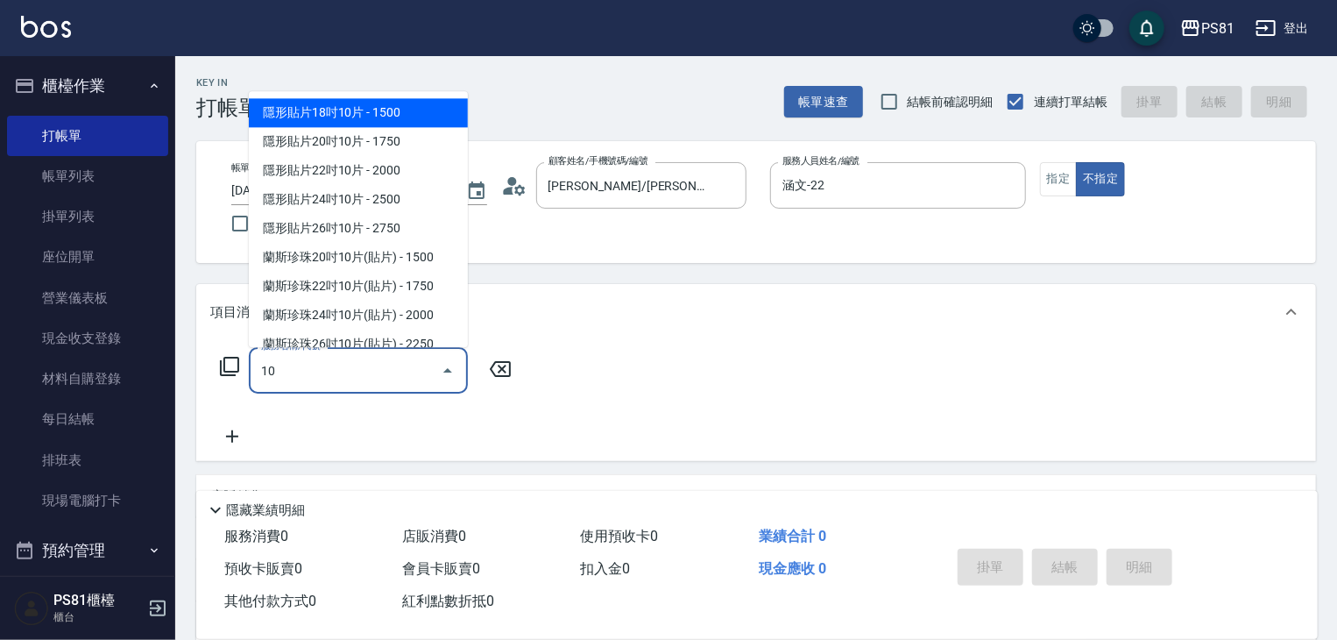
type input "1"
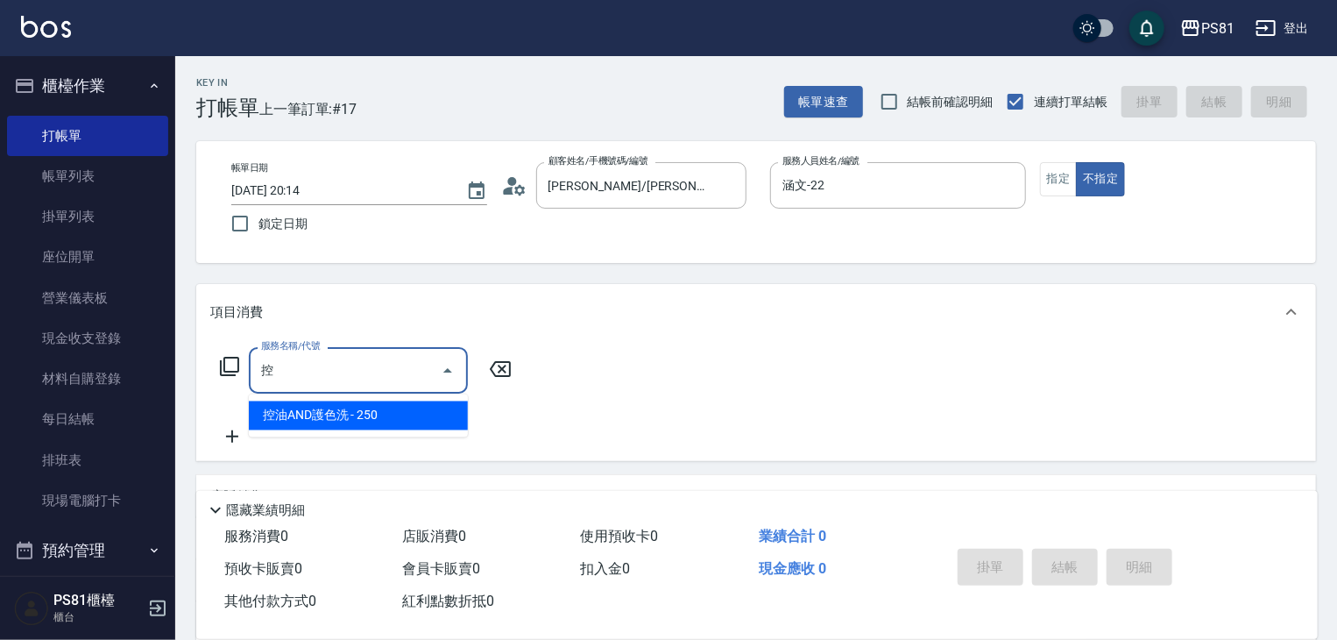
click at [346, 422] on span "控油AND護色洗 - 250" at bounding box center [358, 415] width 219 height 29
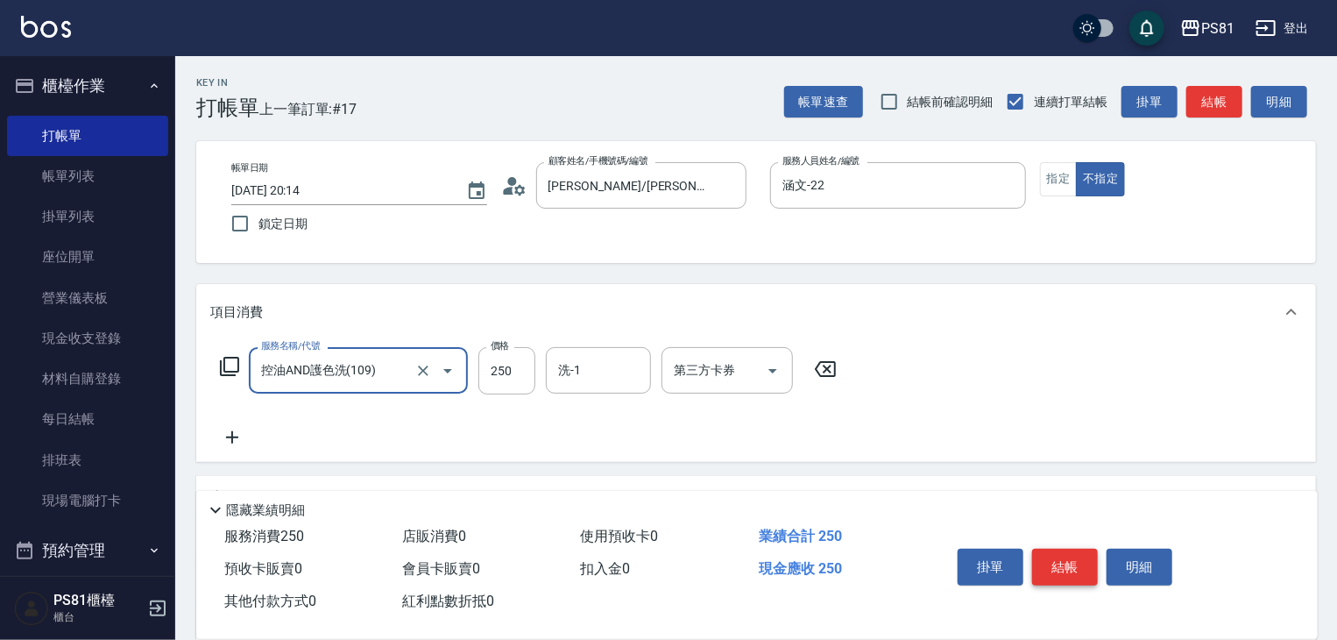
type input "控油AND護色洗(109)"
click at [1080, 558] on button "結帳" at bounding box center [1065, 567] width 66 height 37
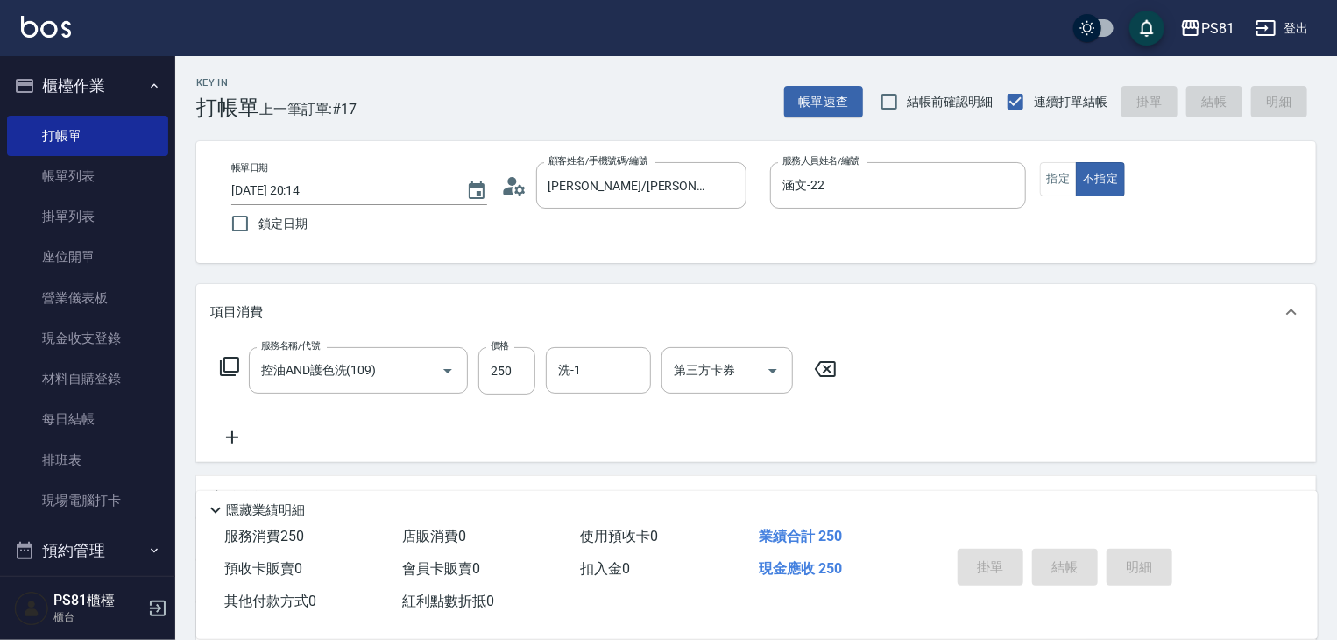
type input "[DATE] 20:19"
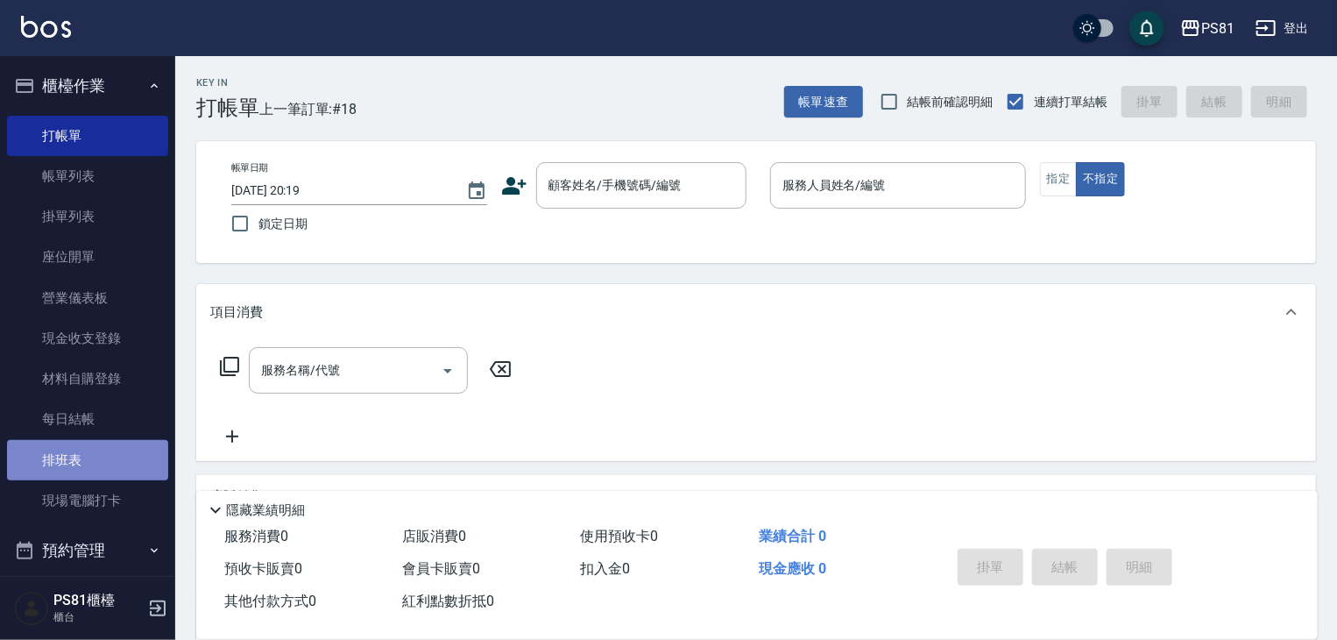
click at [105, 478] on link "排班表" at bounding box center [87, 460] width 161 height 40
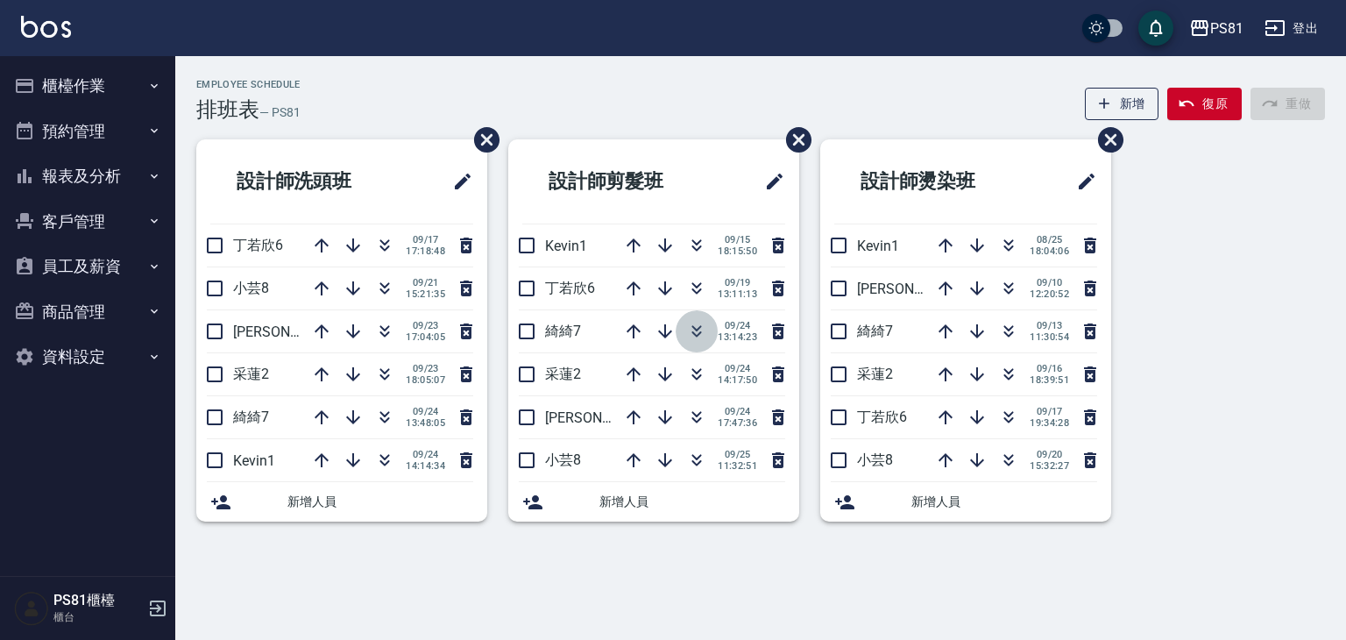
click at [703, 349] on button "button" at bounding box center [697, 331] width 42 height 42
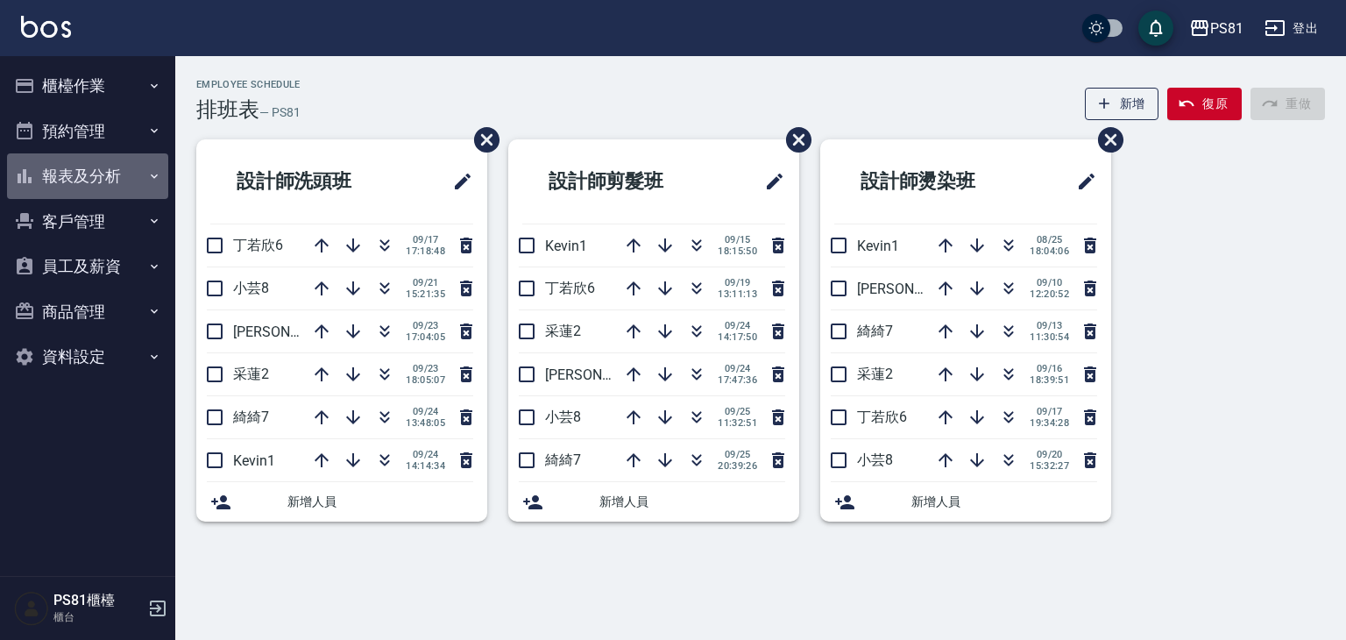
click at [103, 173] on button "報表及分析" at bounding box center [87, 176] width 161 height 46
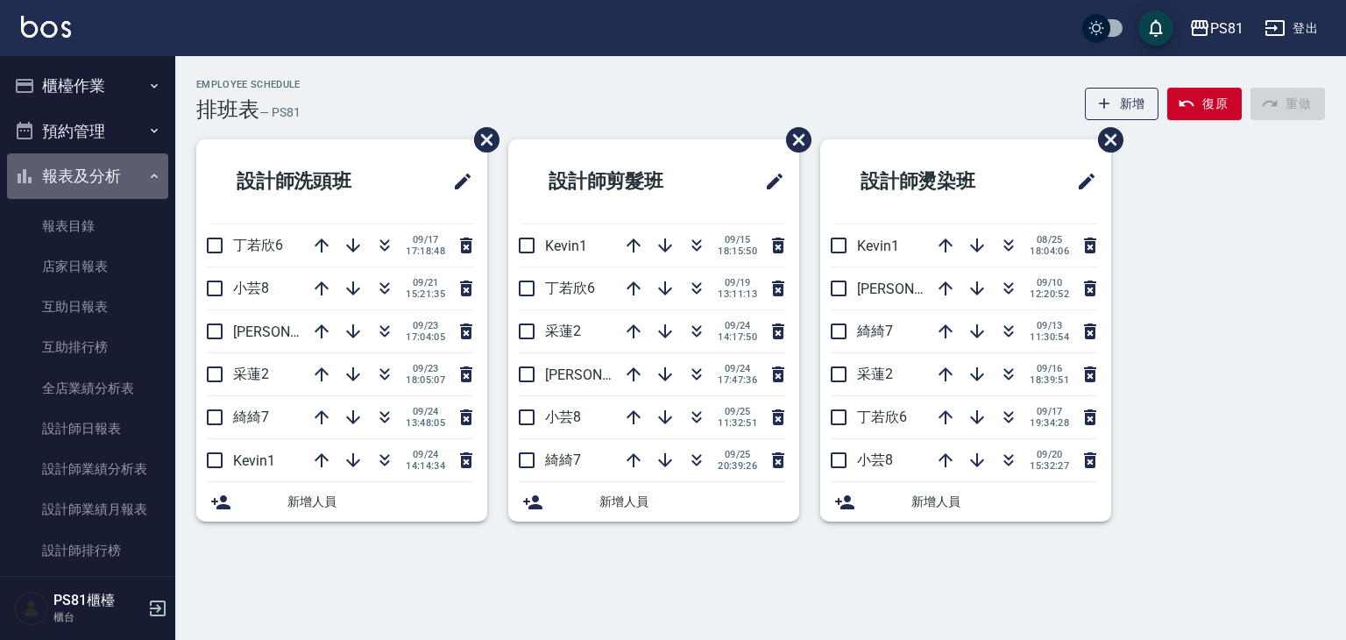
click at [103, 173] on button "報表及分析" at bounding box center [87, 176] width 161 height 46
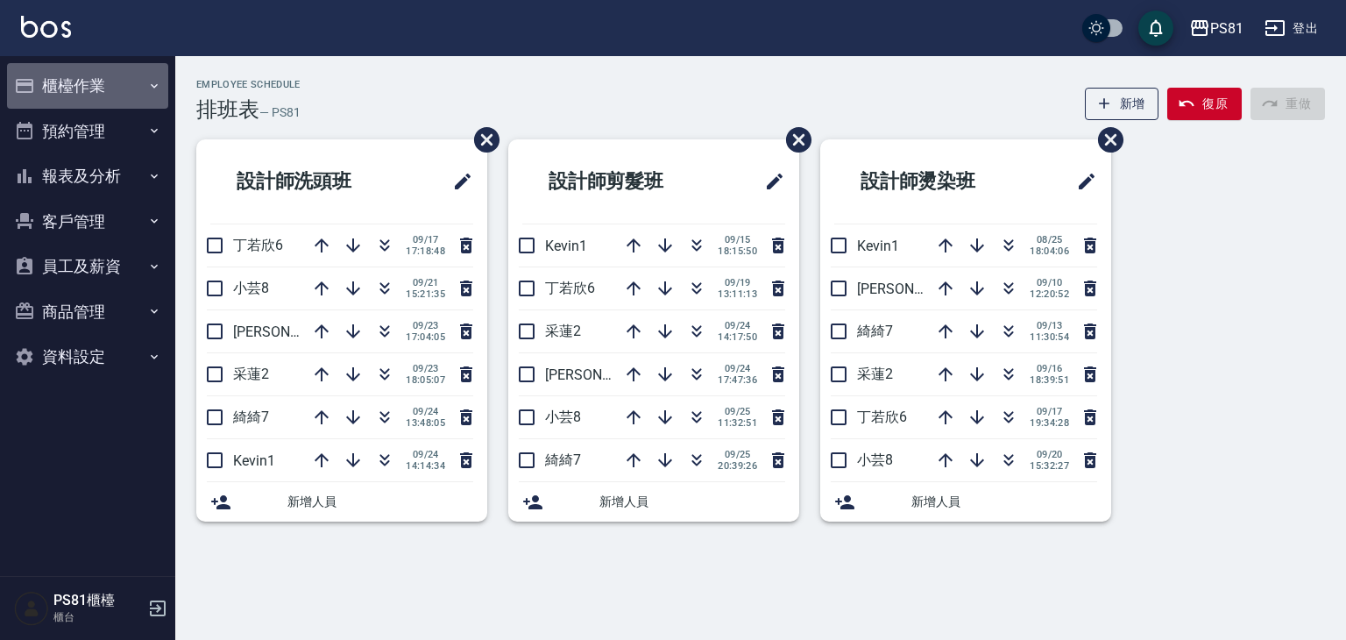
click at [106, 82] on button "櫃檯作業" at bounding box center [87, 86] width 161 height 46
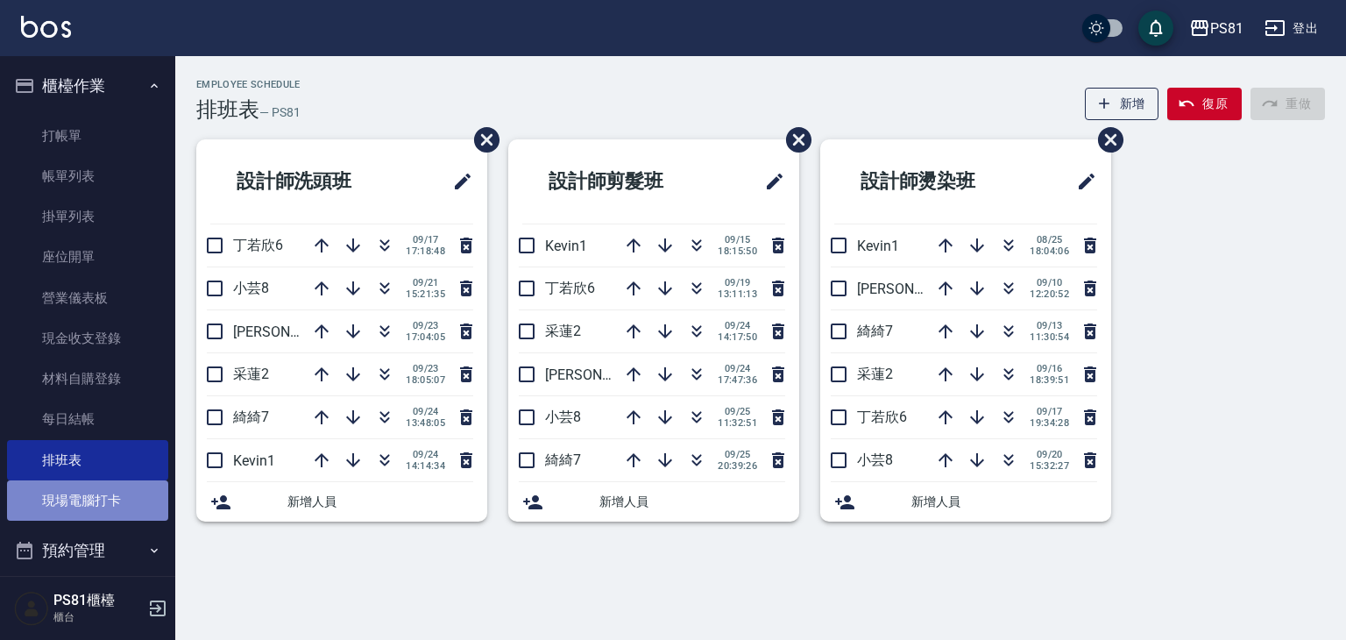
click at [98, 495] on link "現場電腦打卡" at bounding box center [87, 500] width 161 height 40
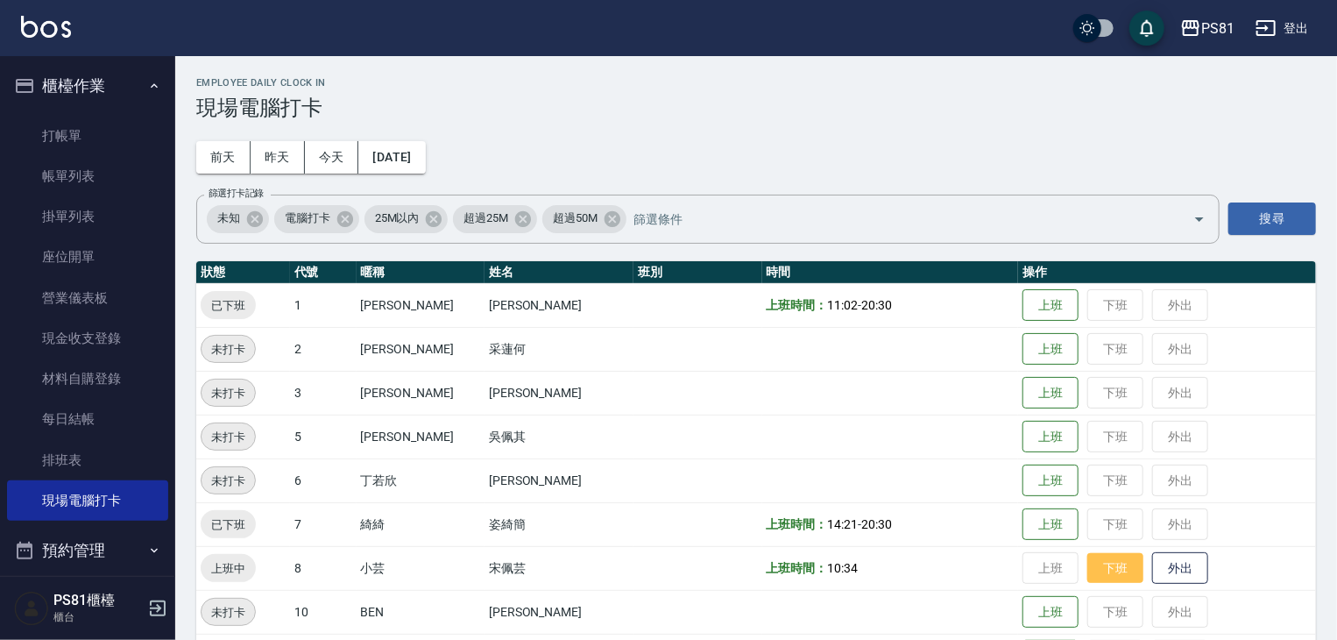
click at [1096, 554] on button "下班" at bounding box center [1115, 568] width 56 height 31
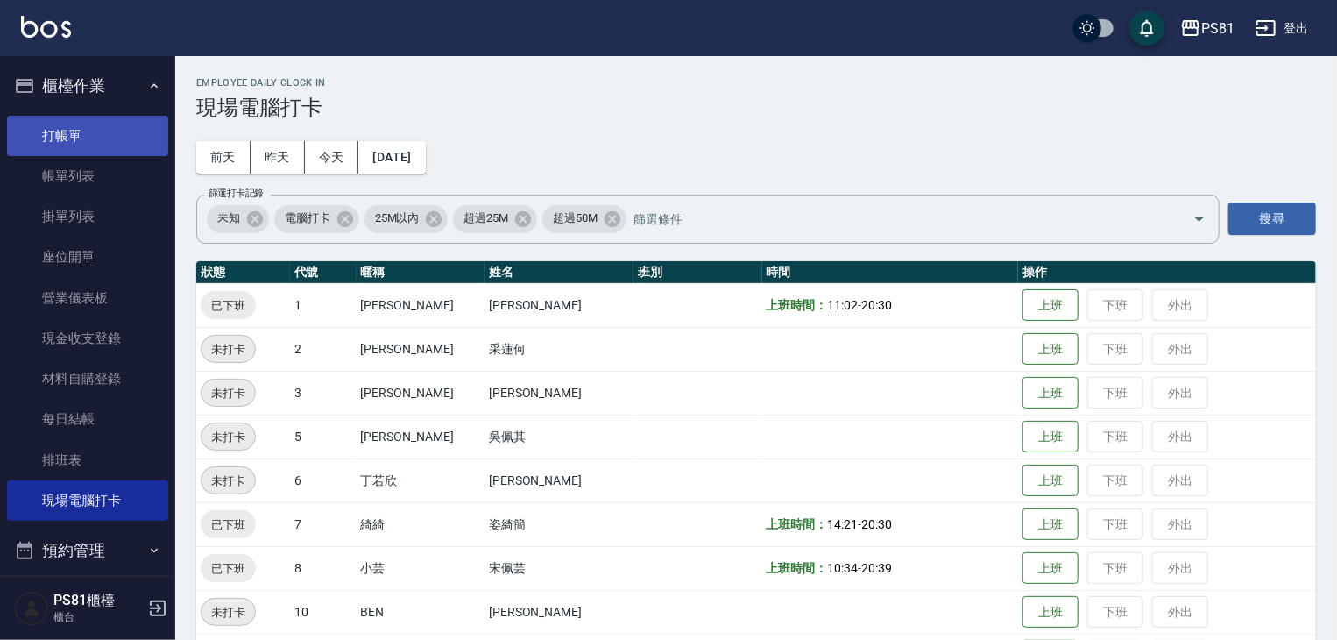
click at [49, 148] on link "打帳單" at bounding box center [87, 136] width 161 height 40
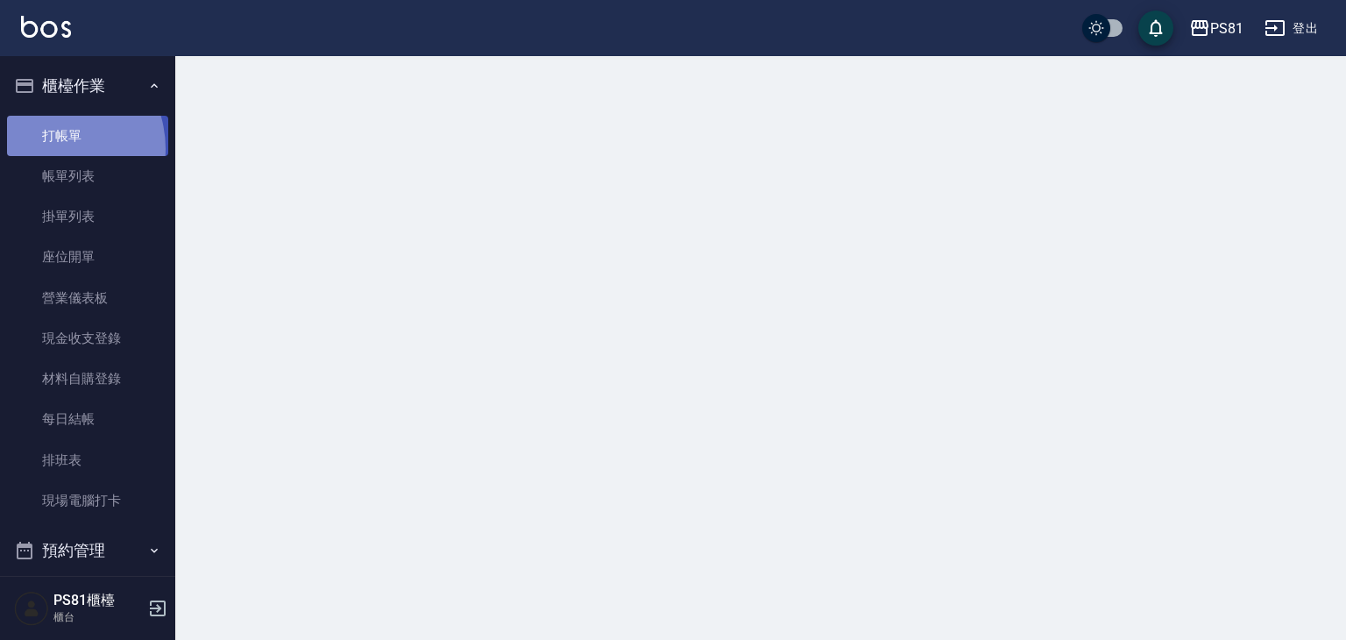
click at [49, 148] on link "打帳單" at bounding box center [87, 136] width 161 height 40
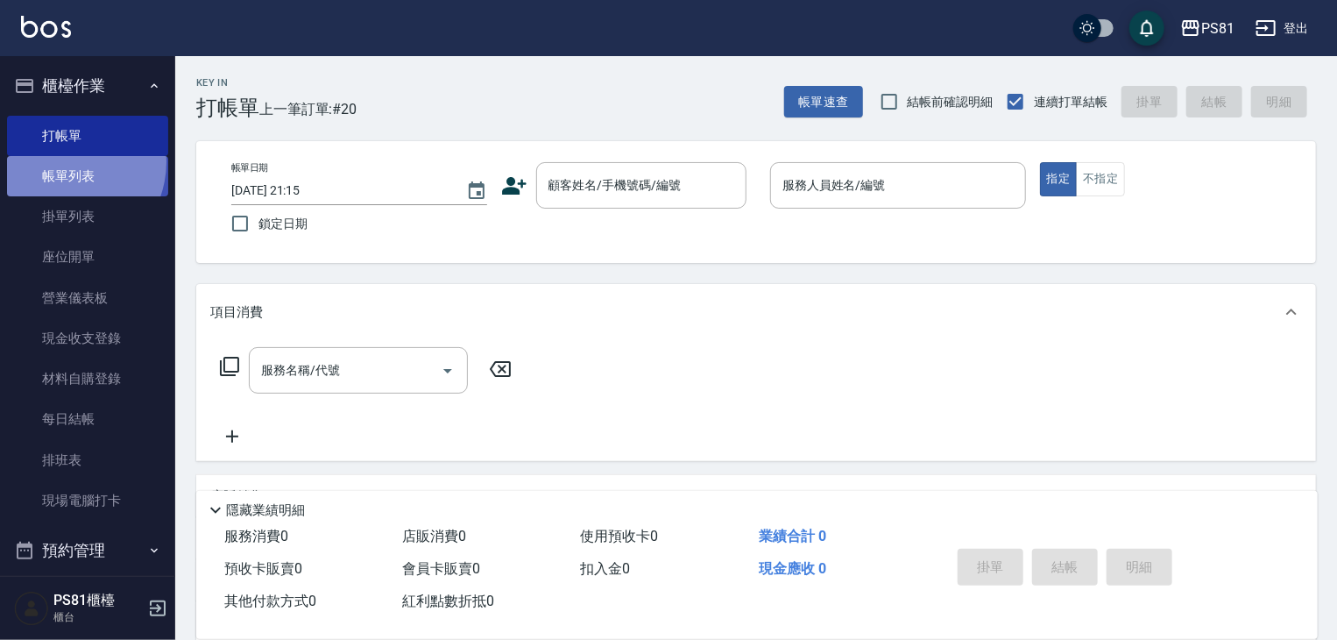
click at [64, 162] on link "帳單列表" at bounding box center [87, 176] width 161 height 40
